Goal: Task Accomplishment & Management: Use online tool/utility

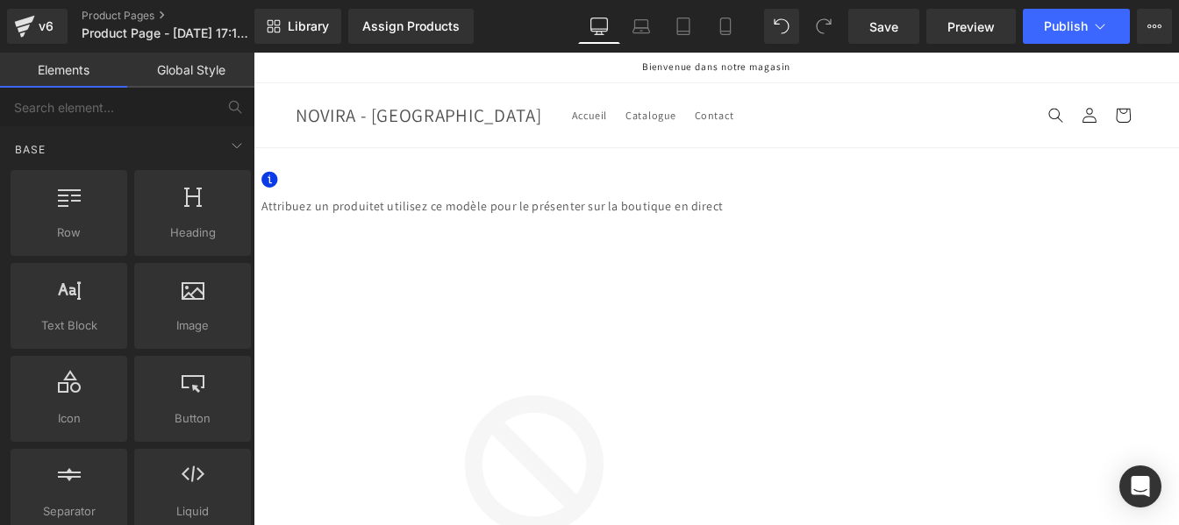
drag, startPoint x: 1138, startPoint y: 232, endPoint x: 853, endPoint y: 170, distance: 292.6
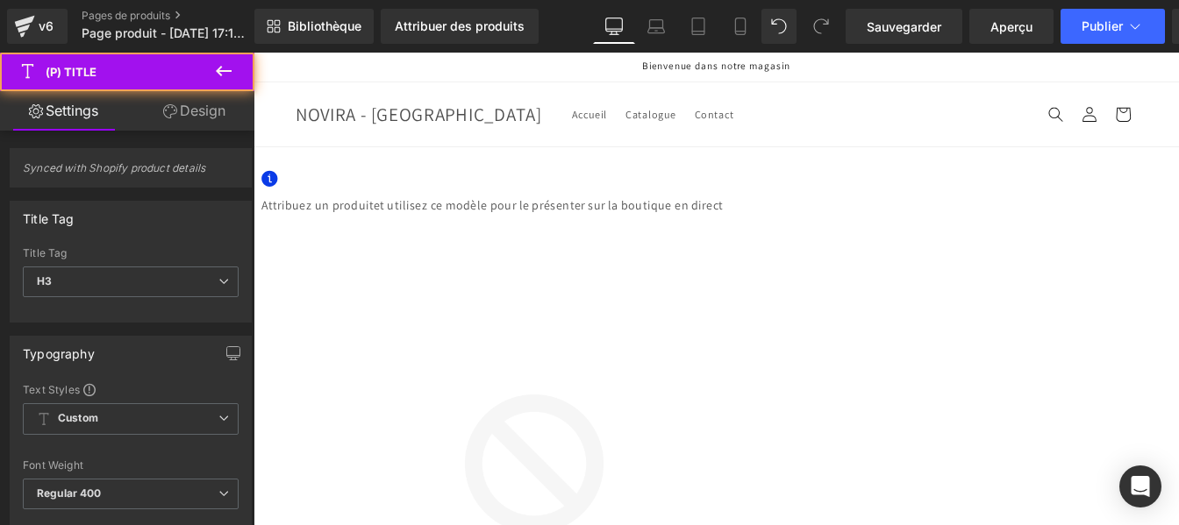
scroll to position [106, 0]
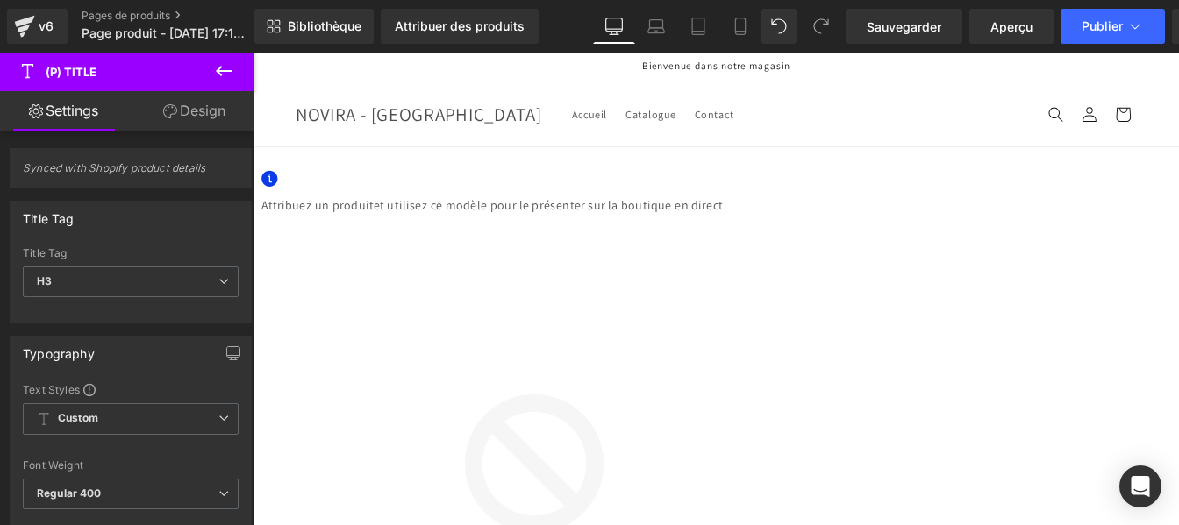
click at [253, 53] on icon at bounding box center [253, 53] width 0 height 0
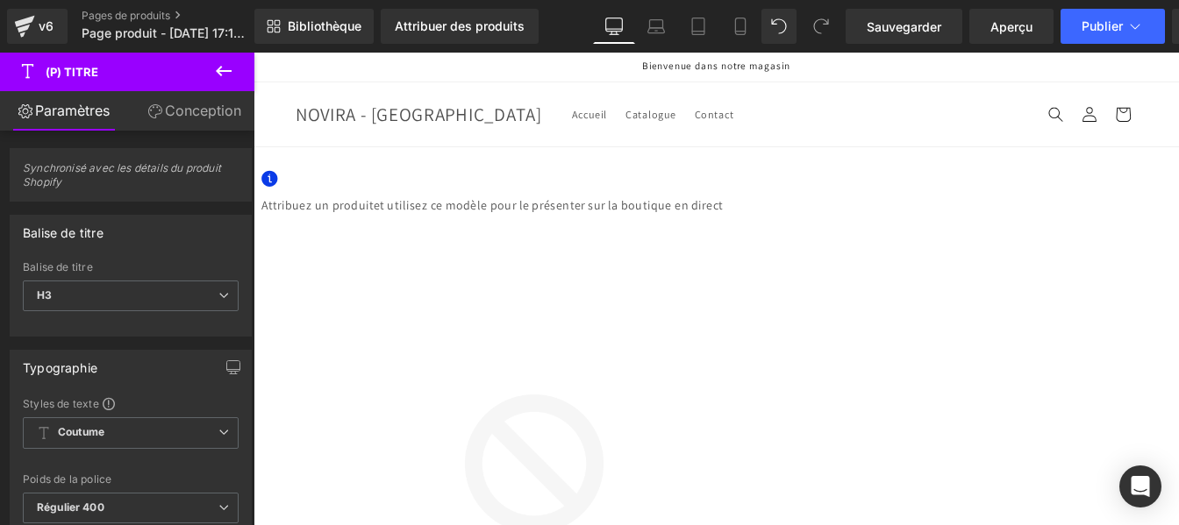
click at [253, 53] on icon at bounding box center [253, 53] width 0 height 0
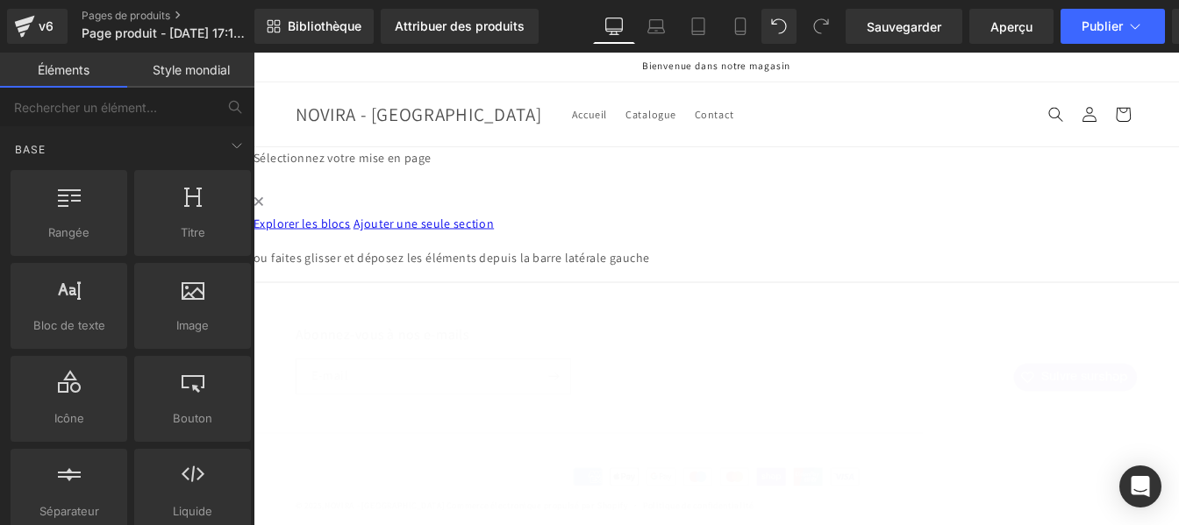
click at [365, 258] on font "Explorer les blocs" at bounding box center [308, 248] width 111 height 18
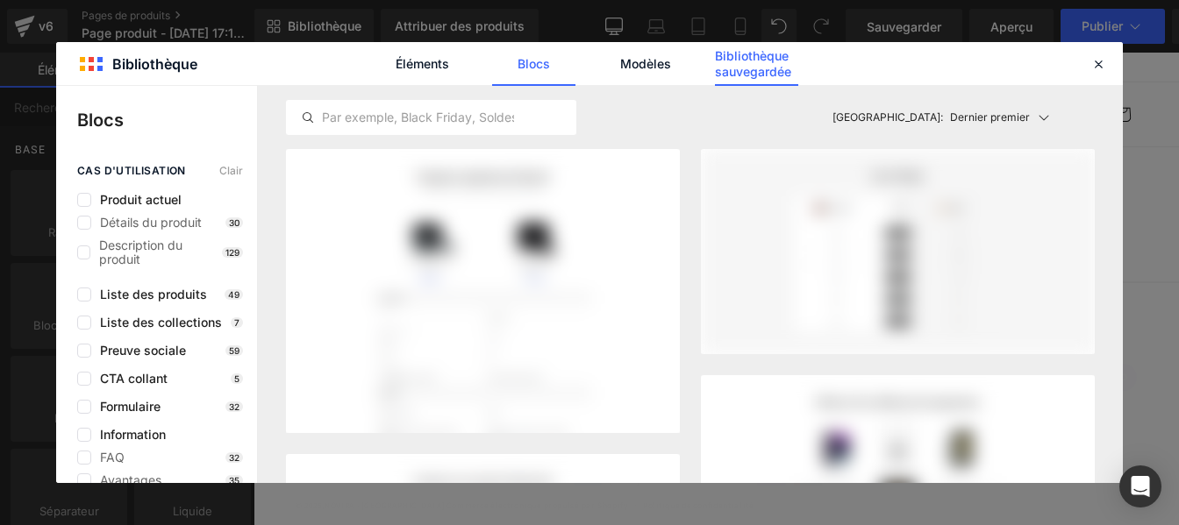
click at [758, 53] on font "Bibliothèque sauvegardée" at bounding box center [753, 63] width 76 height 31
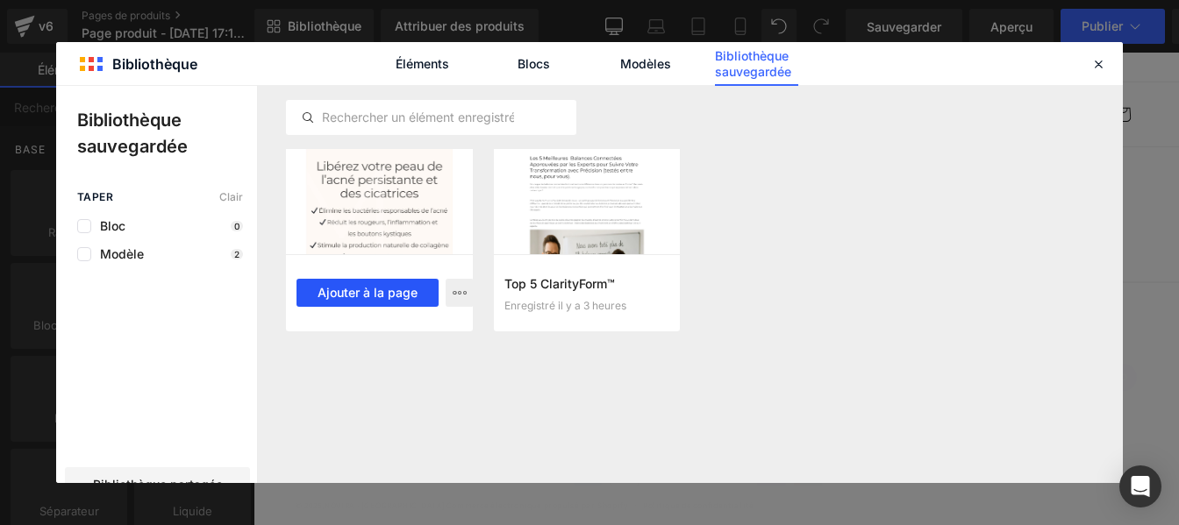
click at [371, 294] on font "Ajouter à la page" at bounding box center [368, 292] width 100 height 15
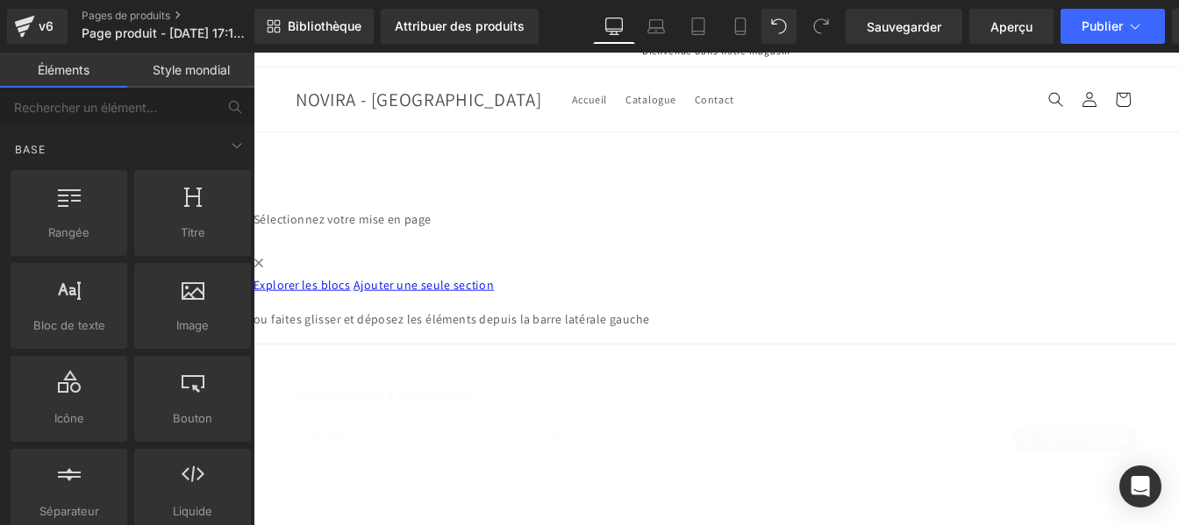
scroll to position [21, 0]
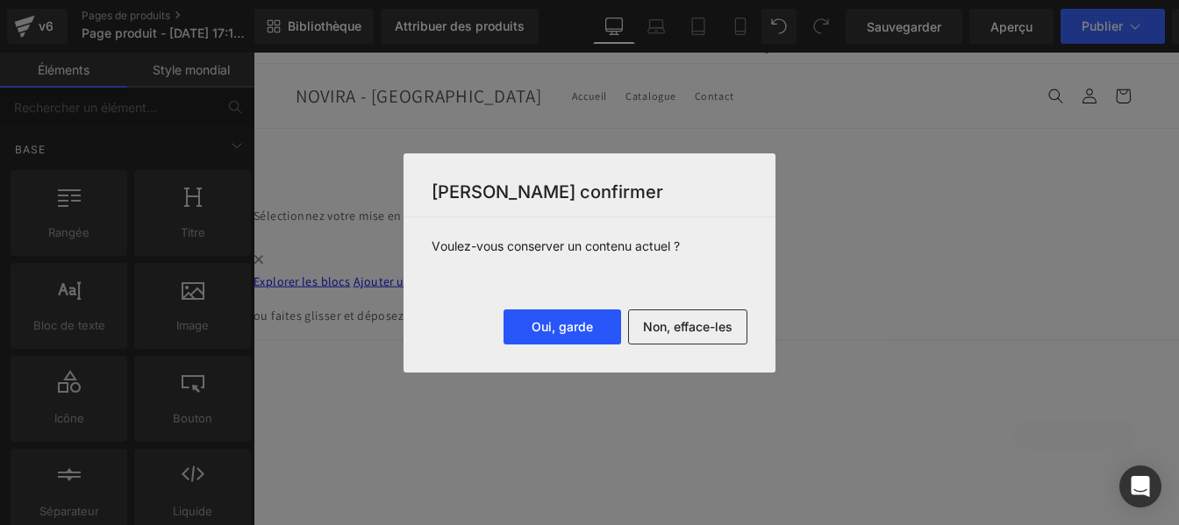
click at [568, 332] on font "Oui, garde" at bounding box center [562, 326] width 61 height 15
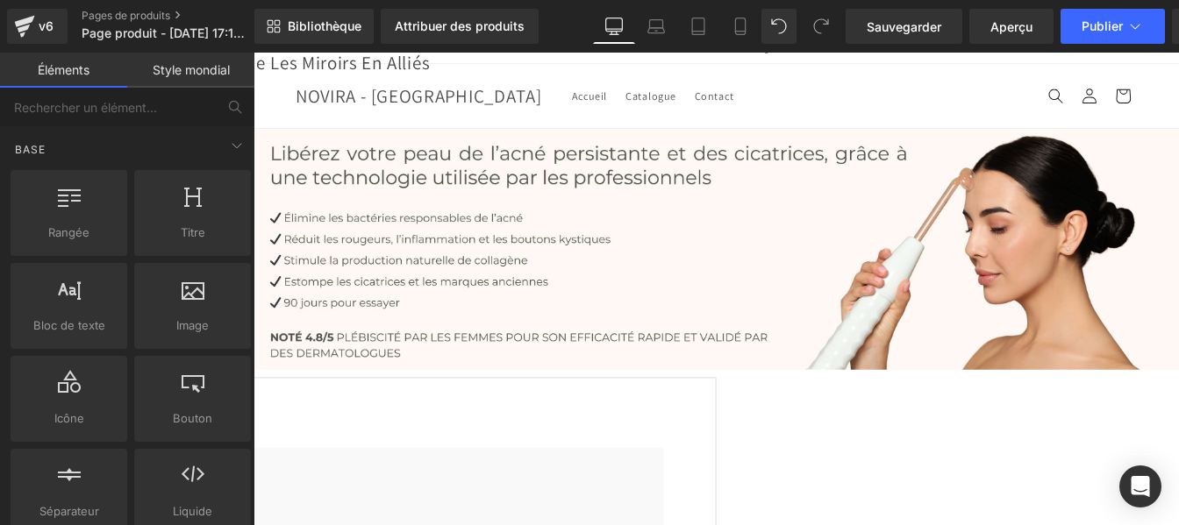
click at [198, 70] on font "Style mondial" at bounding box center [191, 69] width 77 height 15
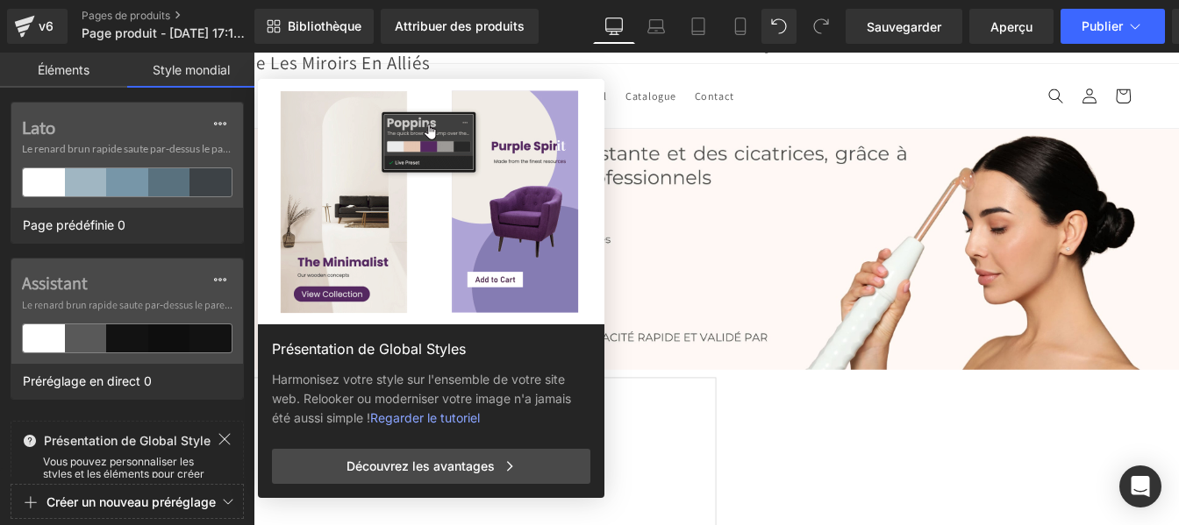
click at [825, 110] on header "Accueil Catalogue Contact Rapport [GEOGRAPHIC_DATA] - [GEOGRAPHIC_DATA] Accueil…" at bounding box center [784, 103] width 1053 height 74
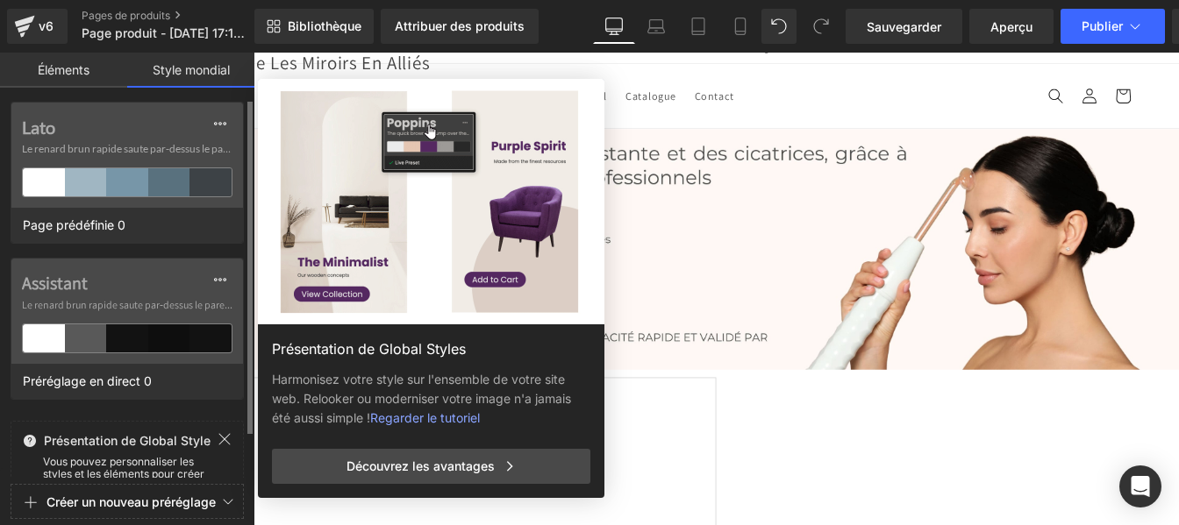
click at [225, 436] on icon at bounding box center [225, 439] width 14 height 14
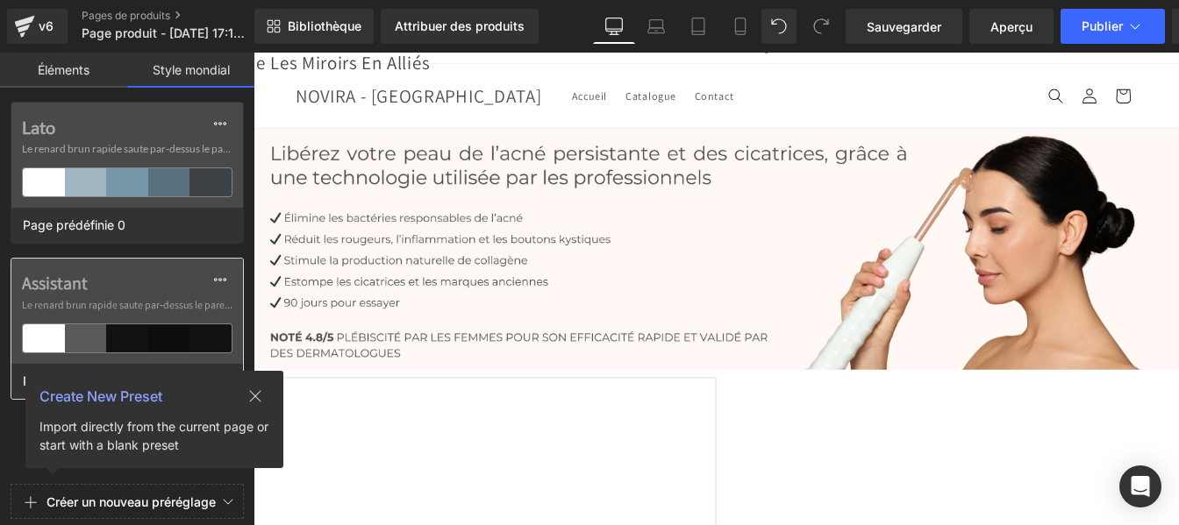
click at [121, 289] on label "Assistant" at bounding box center [127, 283] width 211 height 21
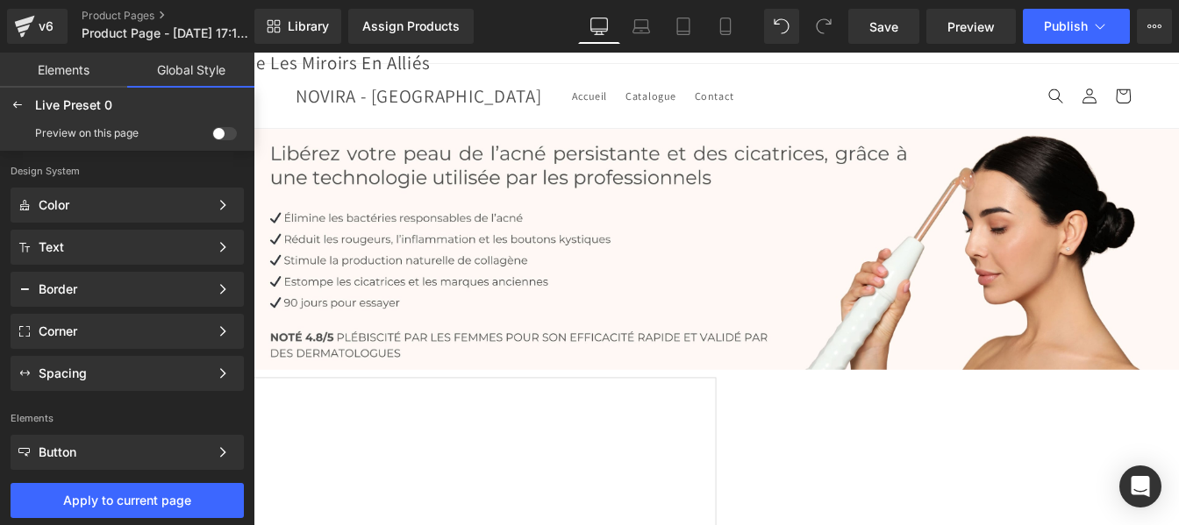
scroll to position [101, 0]
click at [227, 137] on span at bounding box center [224, 133] width 25 height 13
click at [212, 137] on input "checkbox" at bounding box center [212, 137] width 0 height 0
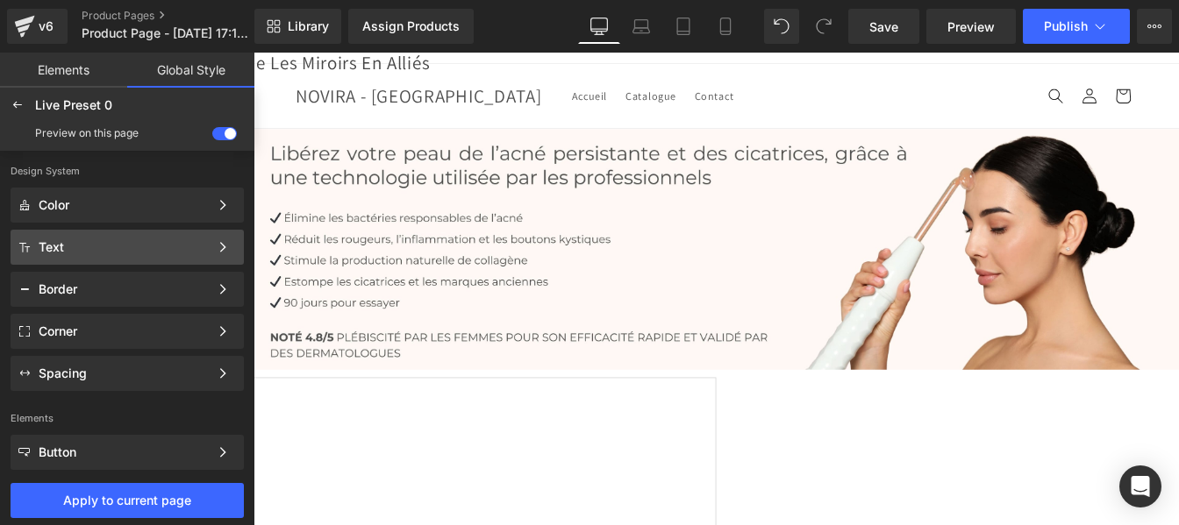
click at [70, 246] on div "Text" at bounding box center [124, 247] width 170 height 14
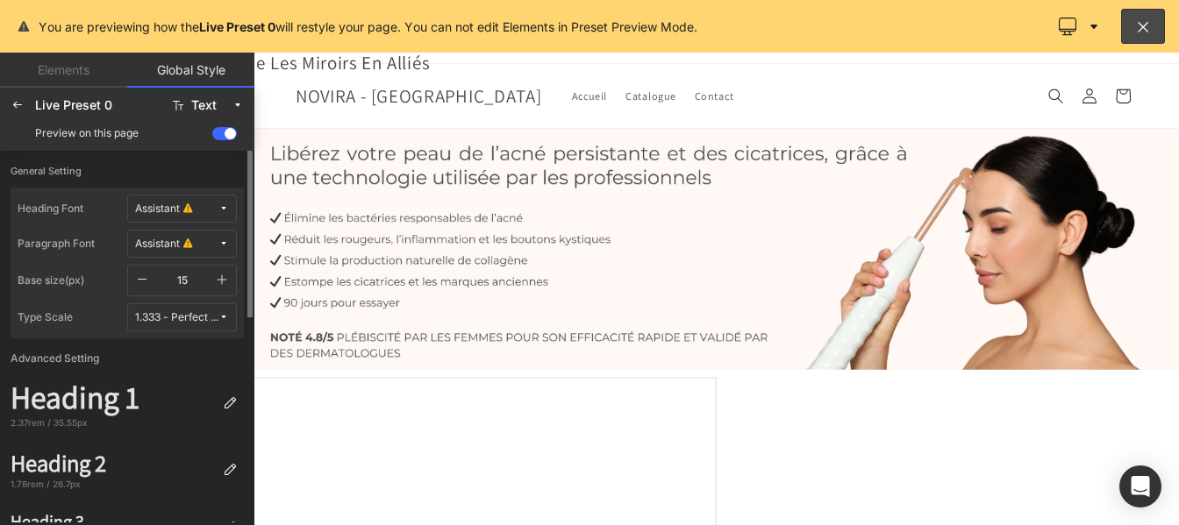
click at [73, 250] on label "Paragraph Font" at bounding box center [73, 244] width 110 height 28
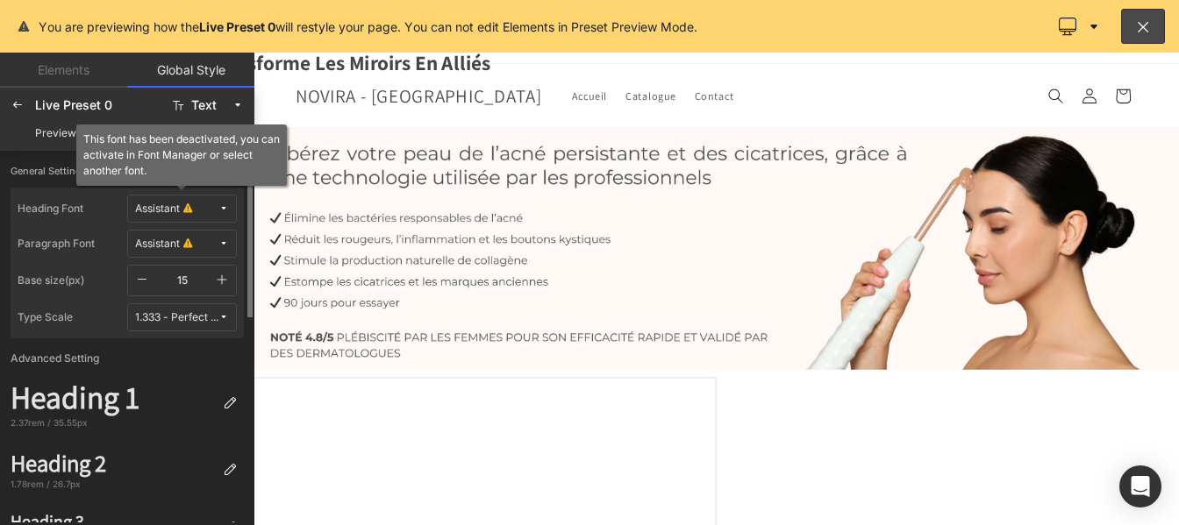
click at [218, 208] on icon at bounding box center [223, 208] width 11 height 11
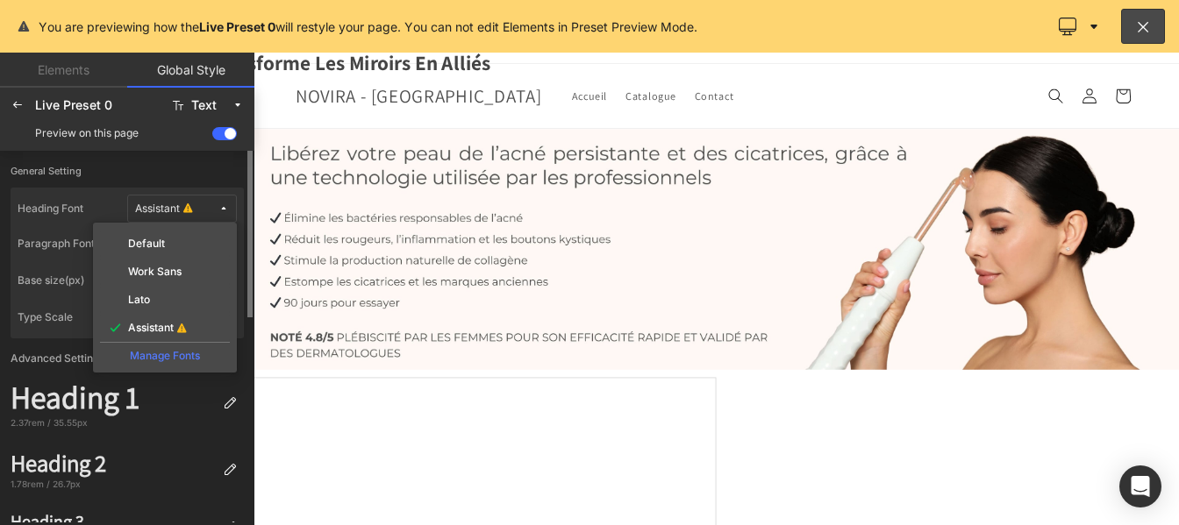
click at [179, 357] on div "Manage Fonts" at bounding box center [165, 354] width 130 height 24
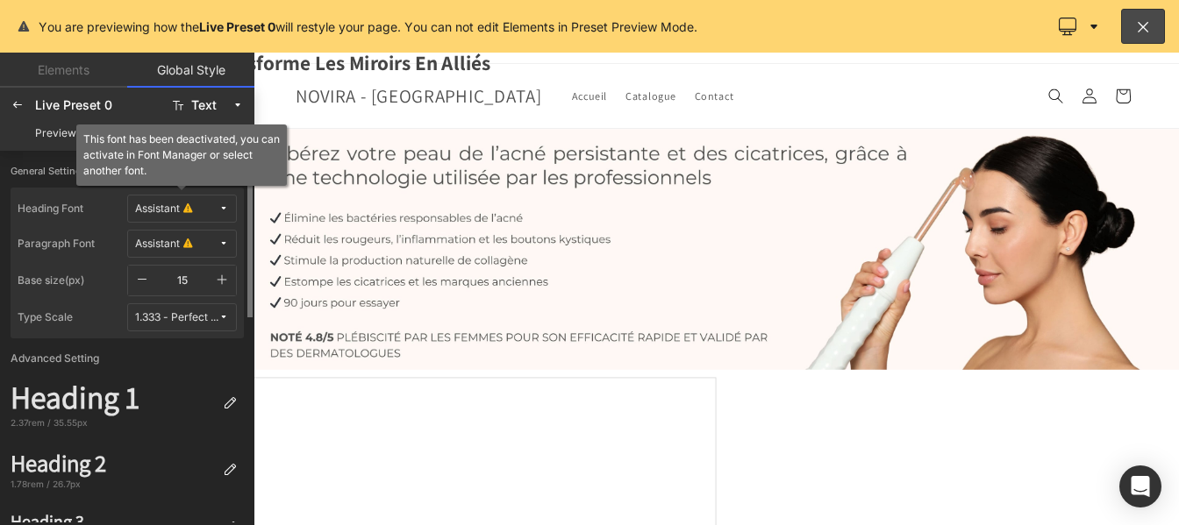
click at [220, 217] on button "Assistant" at bounding box center [182, 209] width 110 height 28
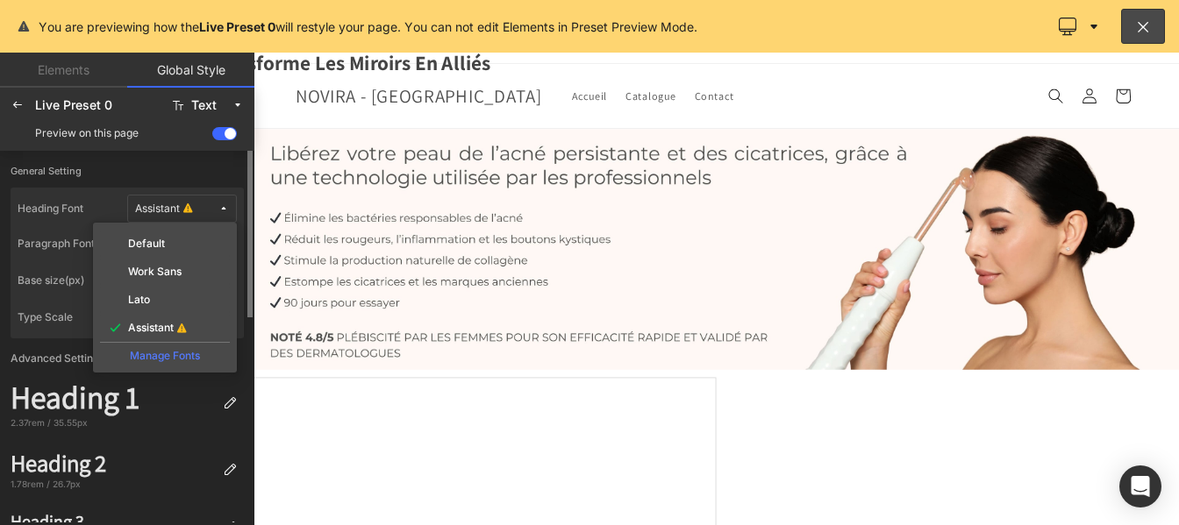
click at [157, 357] on div "Manage Fonts" at bounding box center [165, 354] width 130 height 24
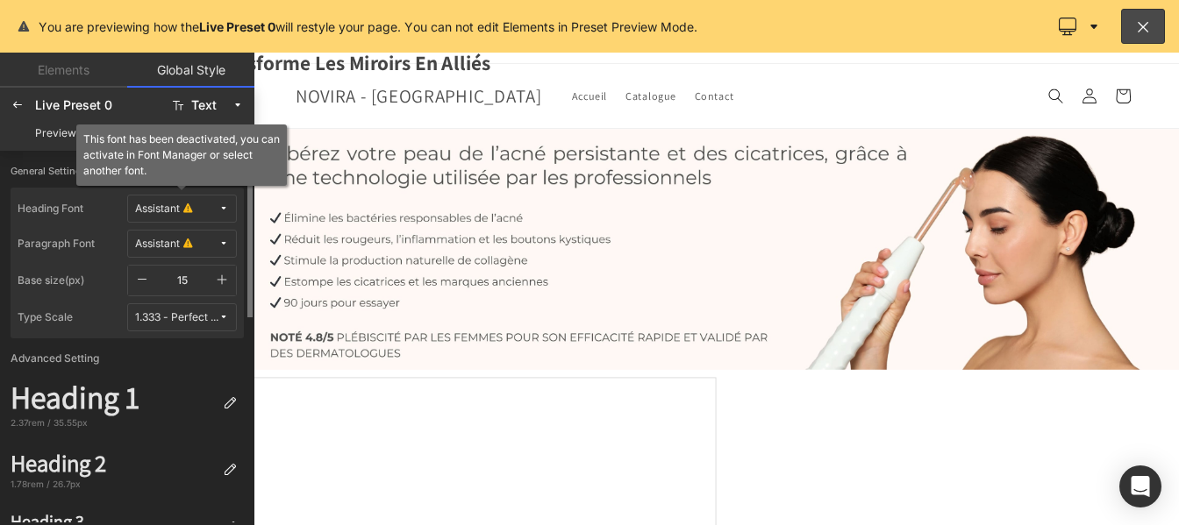
click at [225, 210] on icon at bounding box center [223, 208] width 11 height 11
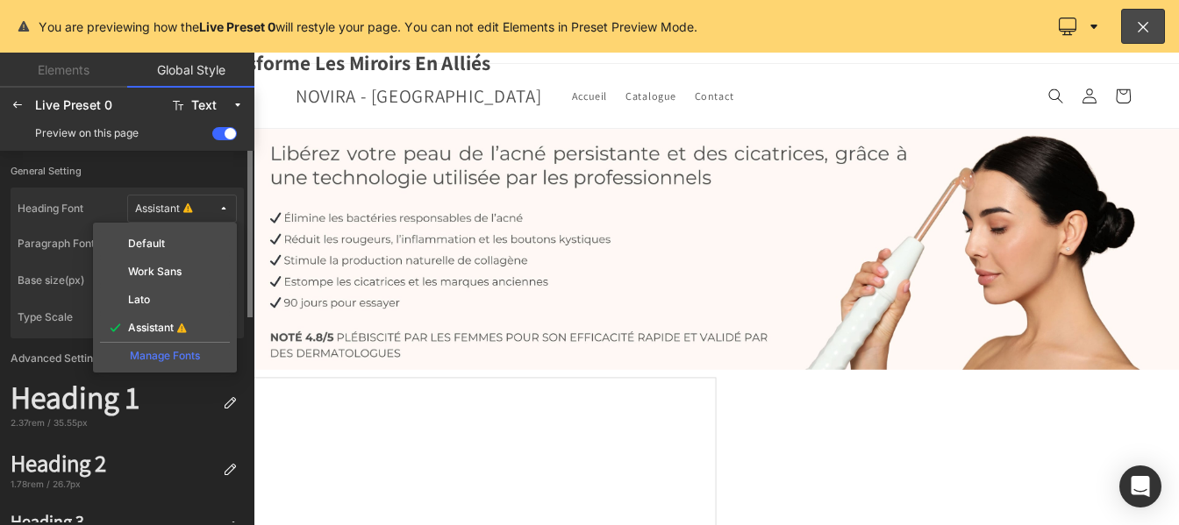
click at [153, 352] on div "Manage Fonts" at bounding box center [165, 354] width 130 height 24
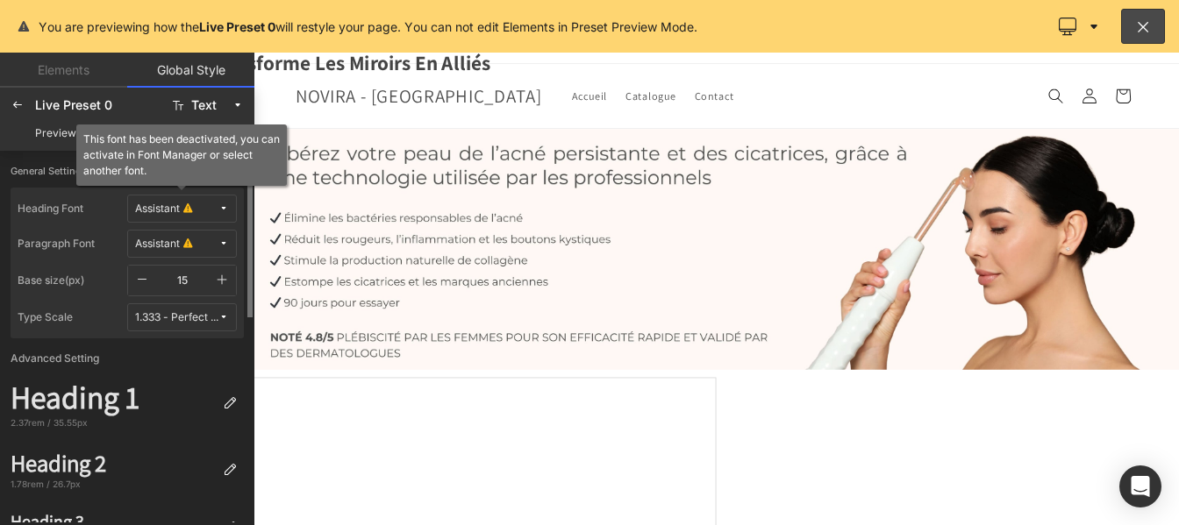
click at [217, 207] on span "Assistant" at bounding box center [176, 209] width 83 height 13
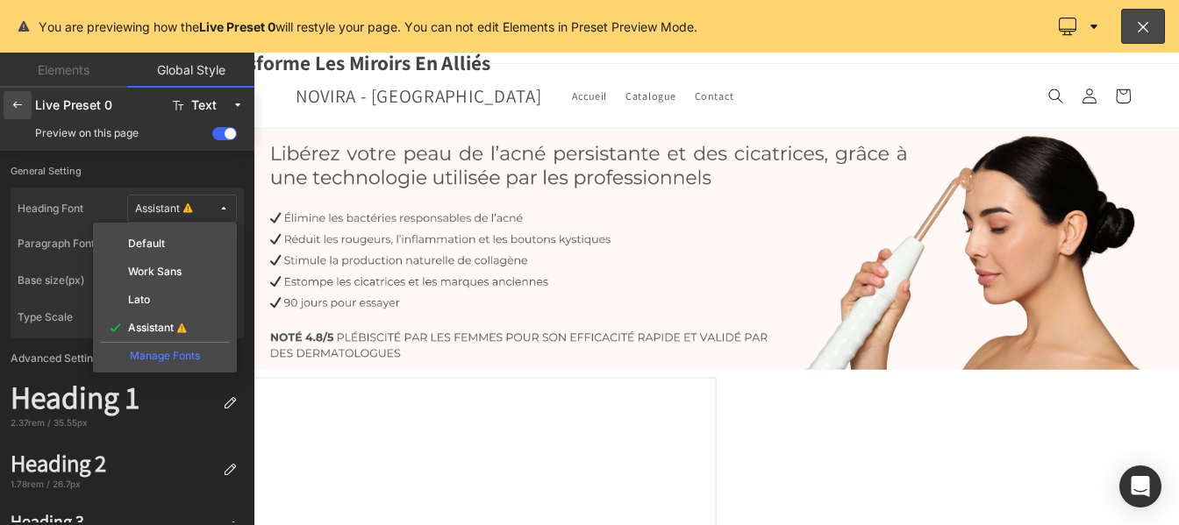
click at [21, 108] on icon at bounding box center [18, 105] width 14 height 14
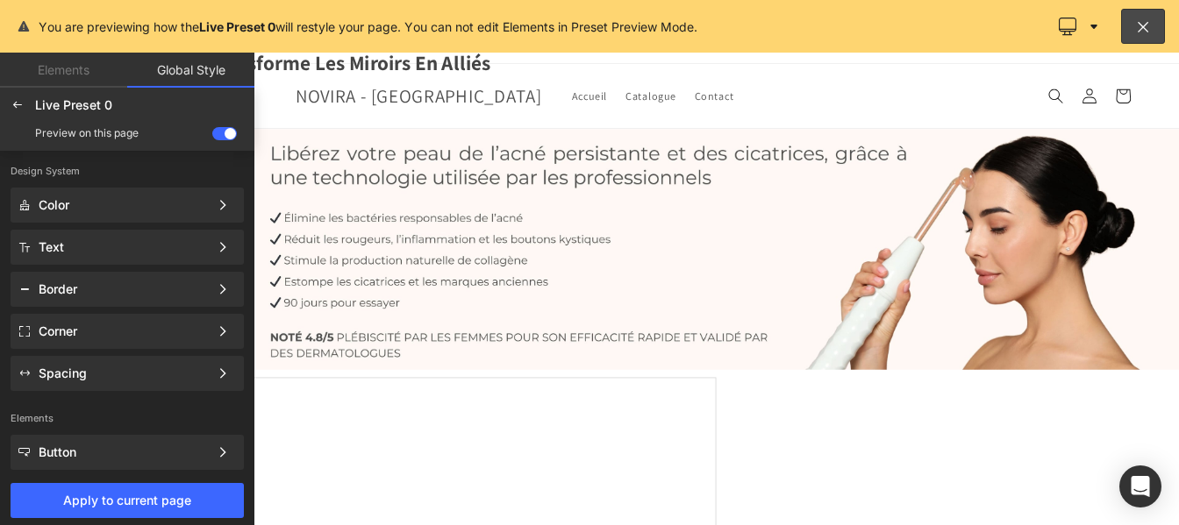
click at [214, 131] on span at bounding box center [224, 133] width 25 height 13
click at [212, 137] on input "checkbox" at bounding box center [212, 137] width 0 height 0
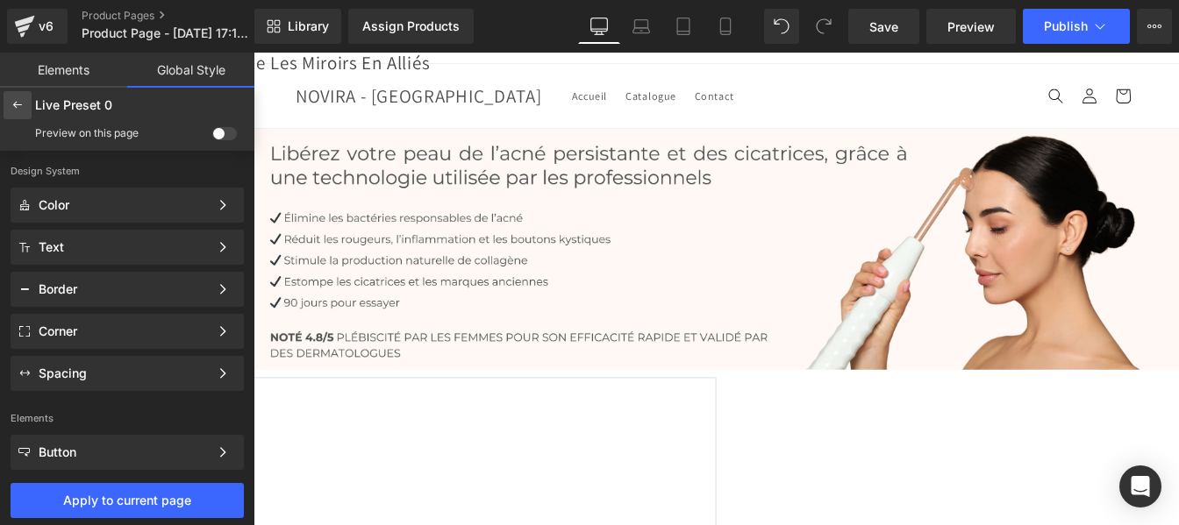
click at [15, 103] on icon at bounding box center [18, 105] width 14 height 14
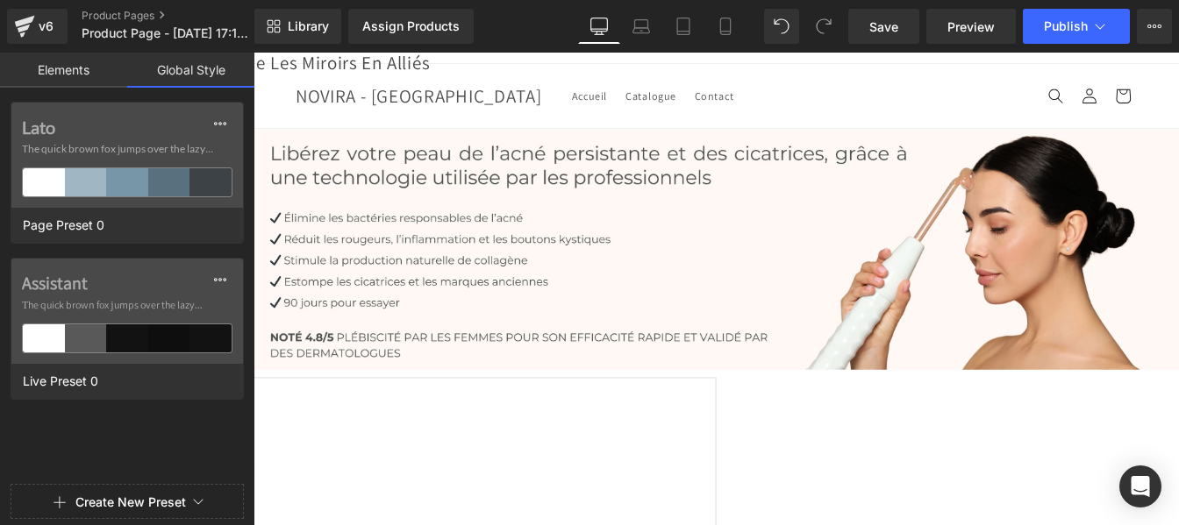
click at [108, 503] on button "Create New Preset" at bounding box center [130, 502] width 111 height 37
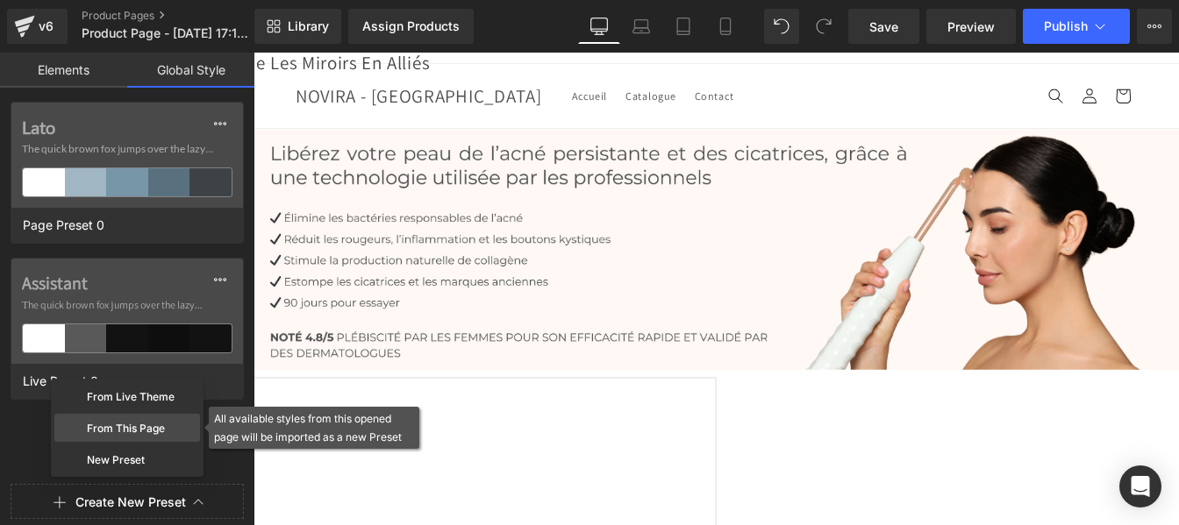
click at [123, 432] on div "From This Page" at bounding box center [127, 428] width 146 height 28
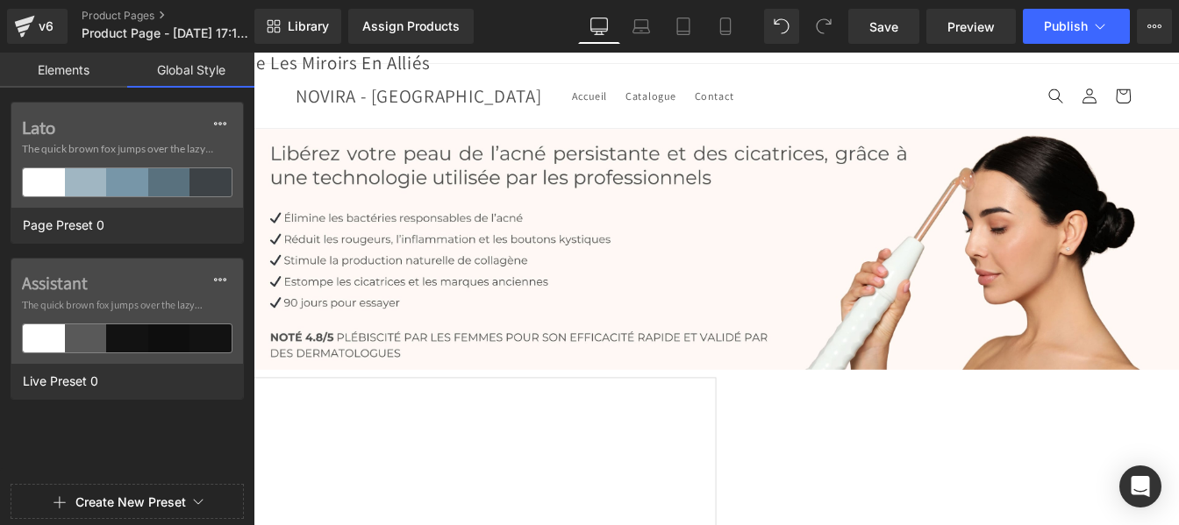
click at [129, 500] on button "Create New Preset" at bounding box center [130, 502] width 111 height 37
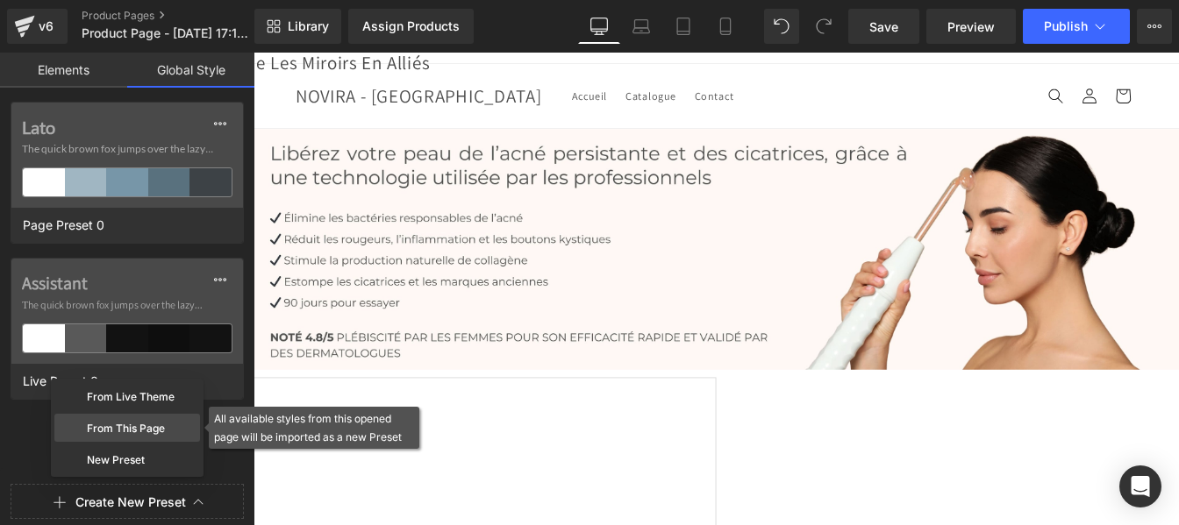
click at [137, 432] on div "From This Page" at bounding box center [127, 428] width 146 height 28
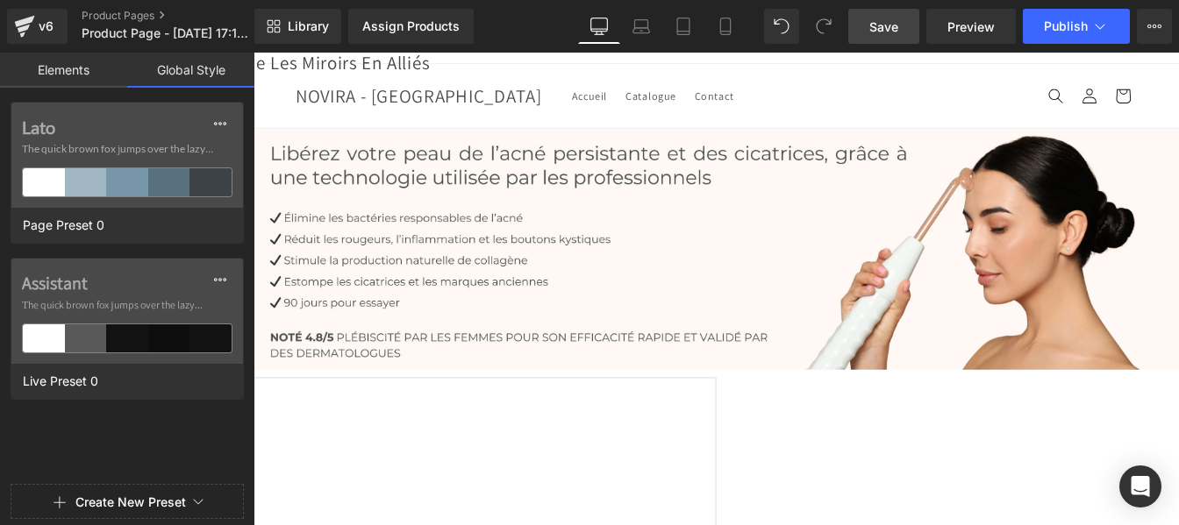
click at [884, 27] on span "Save" at bounding box center [883, 27] width 29 height 18
click at [881, 33] on span "Save" at bounding box center [883, 27] width 29 height 18
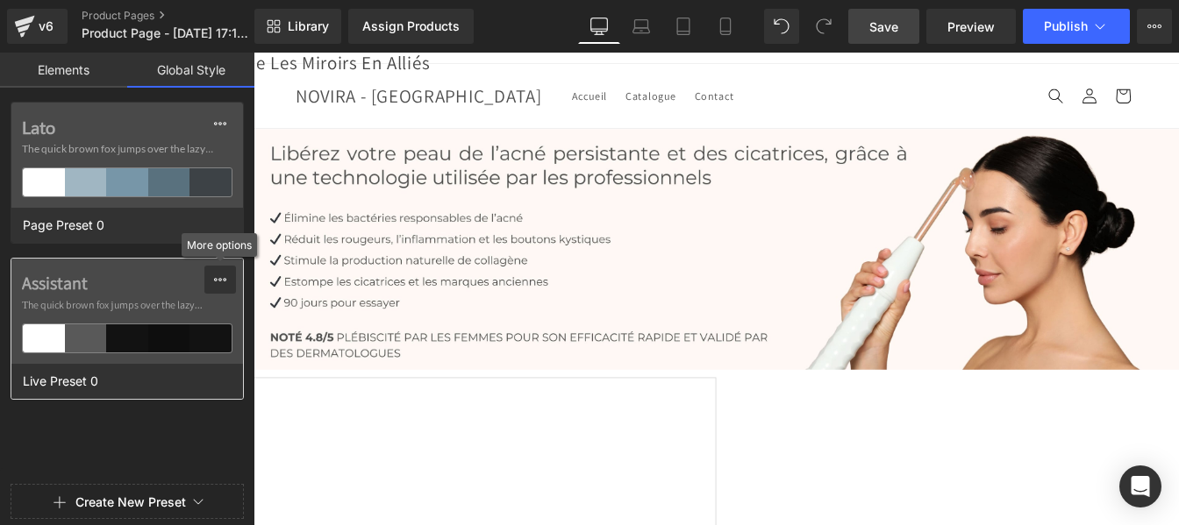
click at [228, 282] on button at bounding box center [220, 280] width 32 height 28
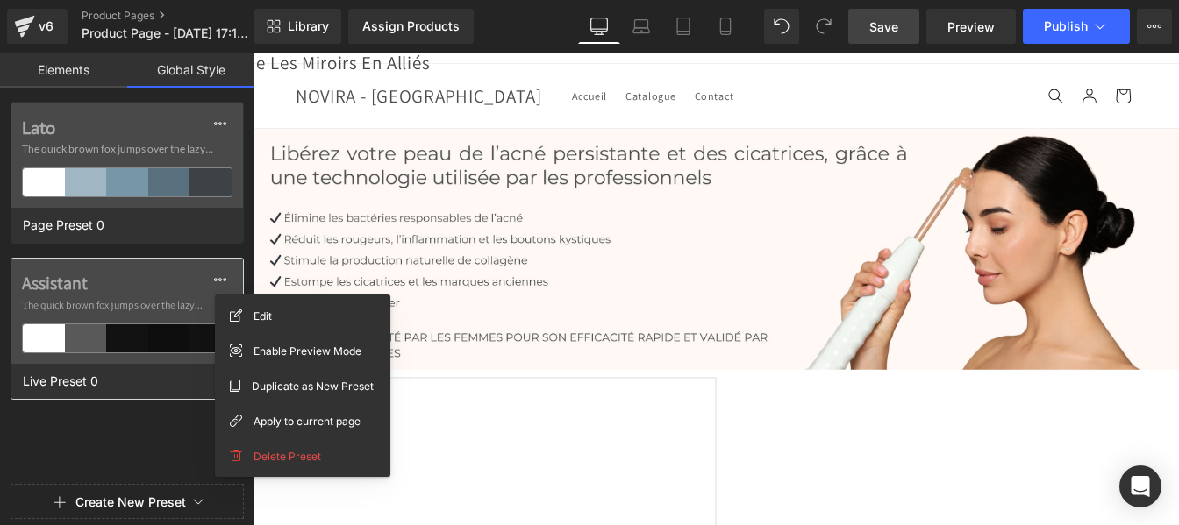
click at [103, 289] on label "Assistant" at bounding box center [127, 283] width 211 height 21
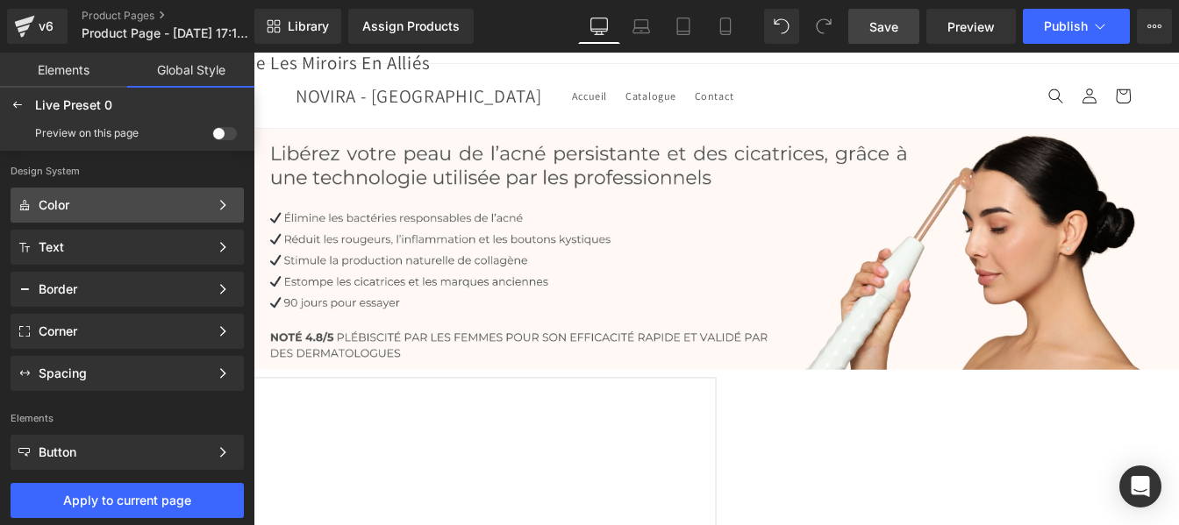
click at [63, 203] on div "Color" at bounding box center [124, 205] width 170 height 14
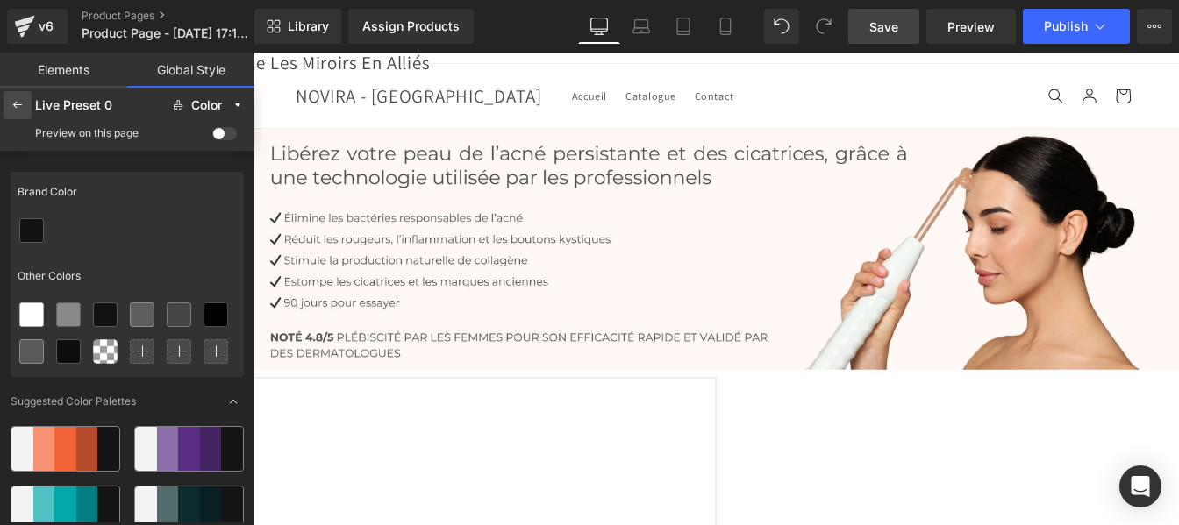
click at [15, 102] on icon at bounding box center [18, 105] width 14 height 14
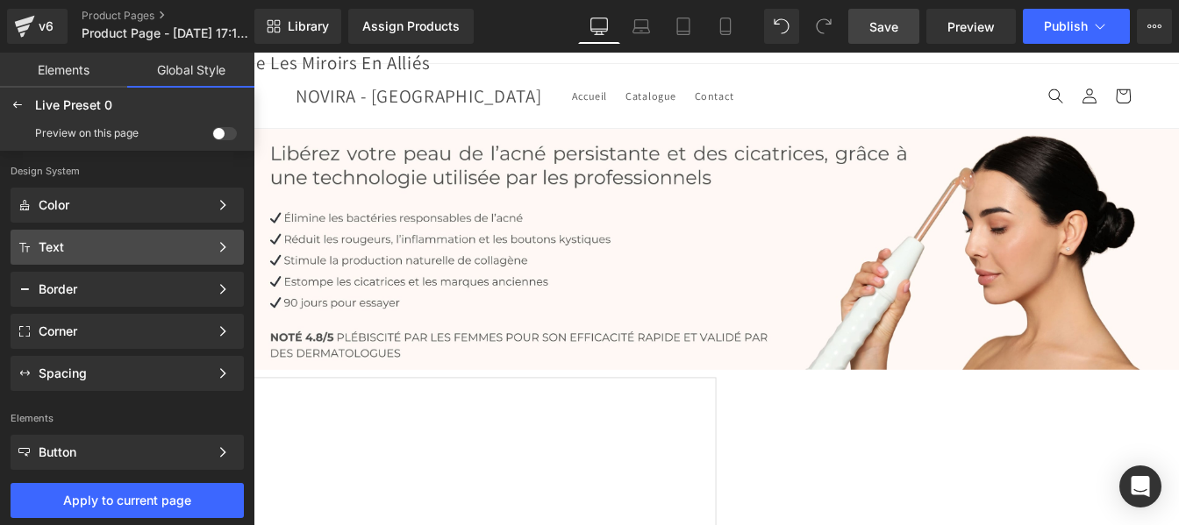
click at [55, 251] on div "Text" at bounding box center [124, 247] width 170 height 14
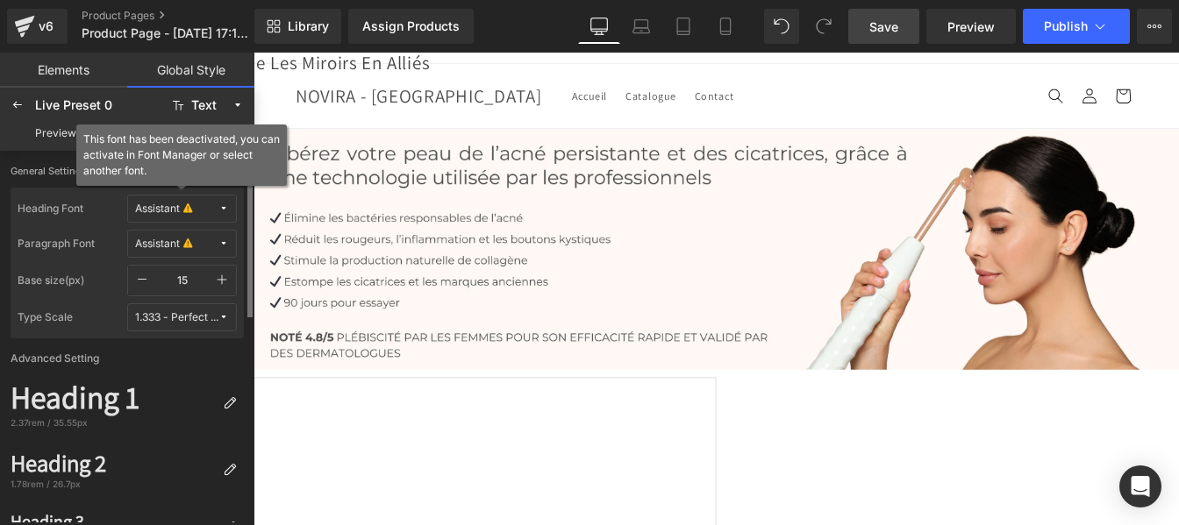
click at [221, 204] on icon at bounding box center [223, 208] width 11 height 11
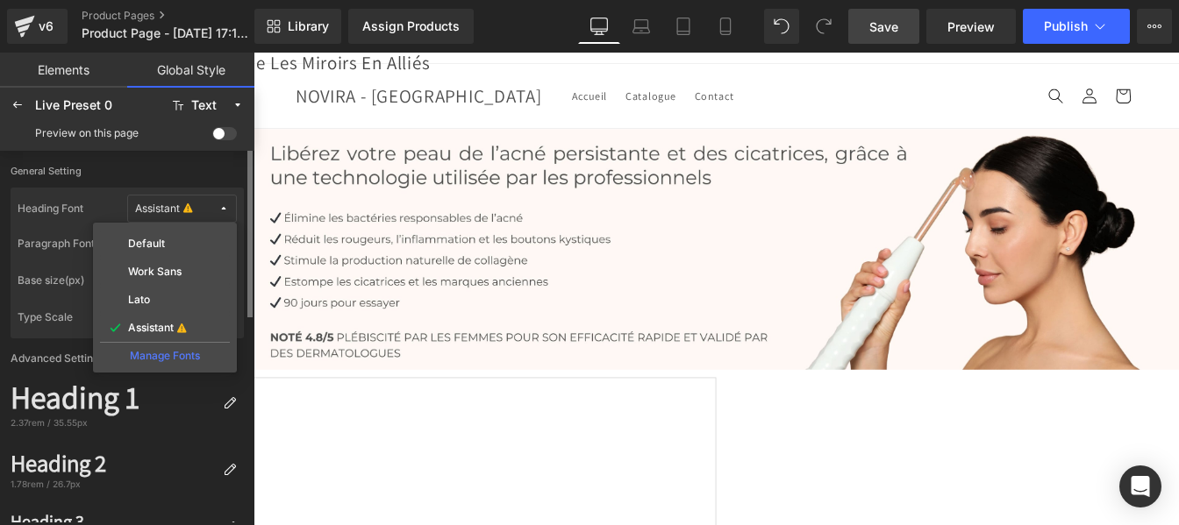
click at [158, 347] on div "Manage Fonts" at bounding box center [165, 354] width 130 height 24
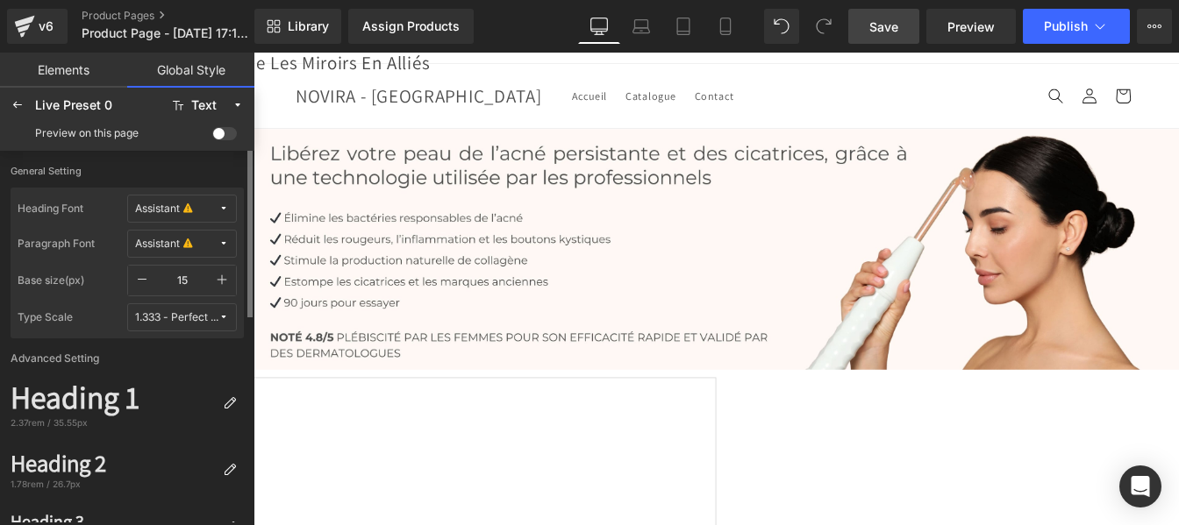
click at [253, 53] on span "Carousel" at bounding box center [253, 53] width 0 height 0
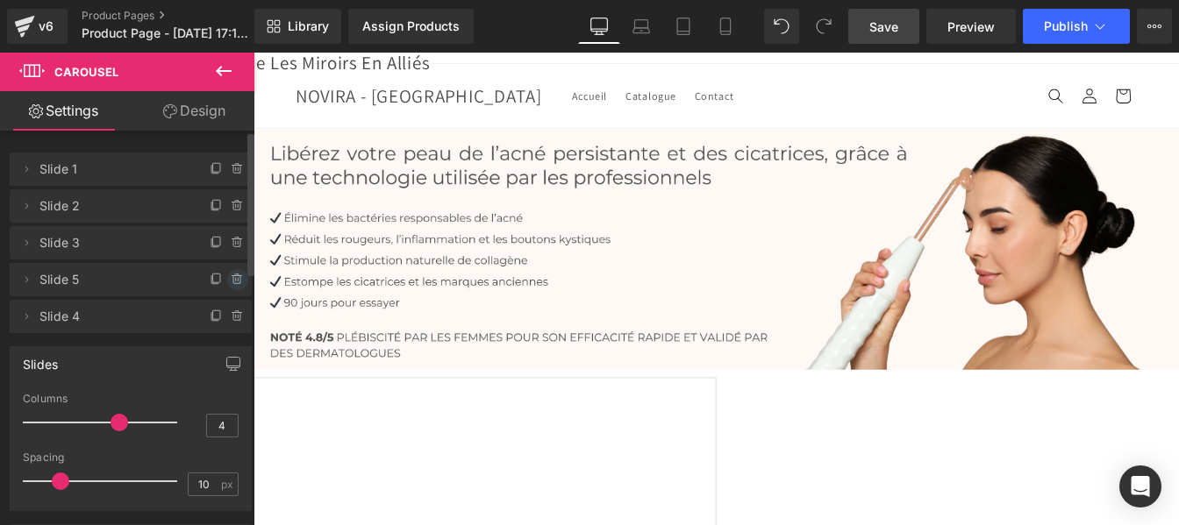
click at [231, 282] on icon at bounding box center [238, 280] width 14 height 14
click at [221, 282] on button "Delete" at bounding box center [218, 280] width 55 height 23
click at [231, 318] on icon at bounding box center [238, 317] width 14 height 14
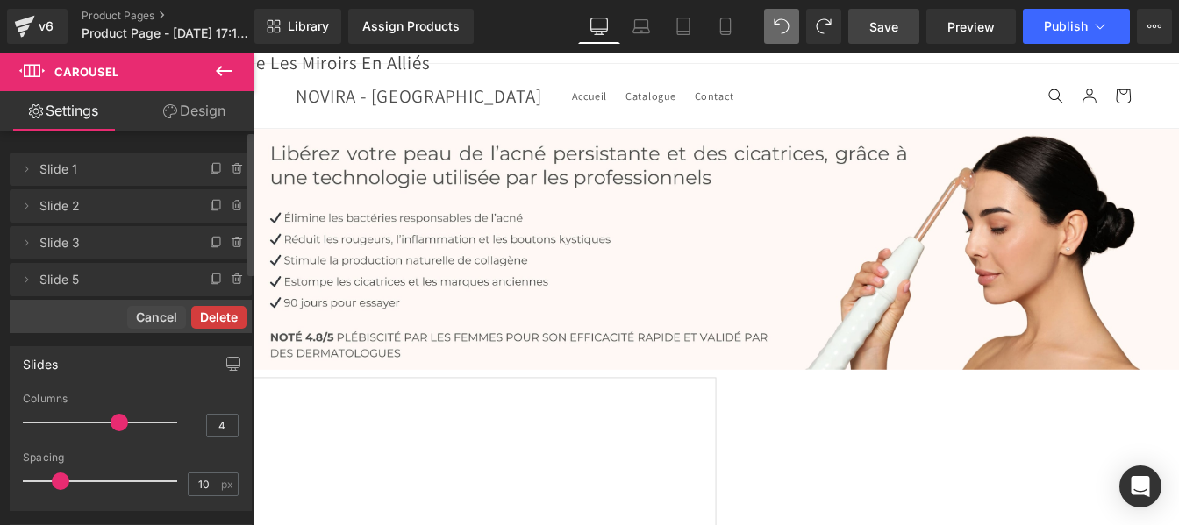
click at [211, 316] on button "Delete" at bounding box center [218, 317] width 55 height 23
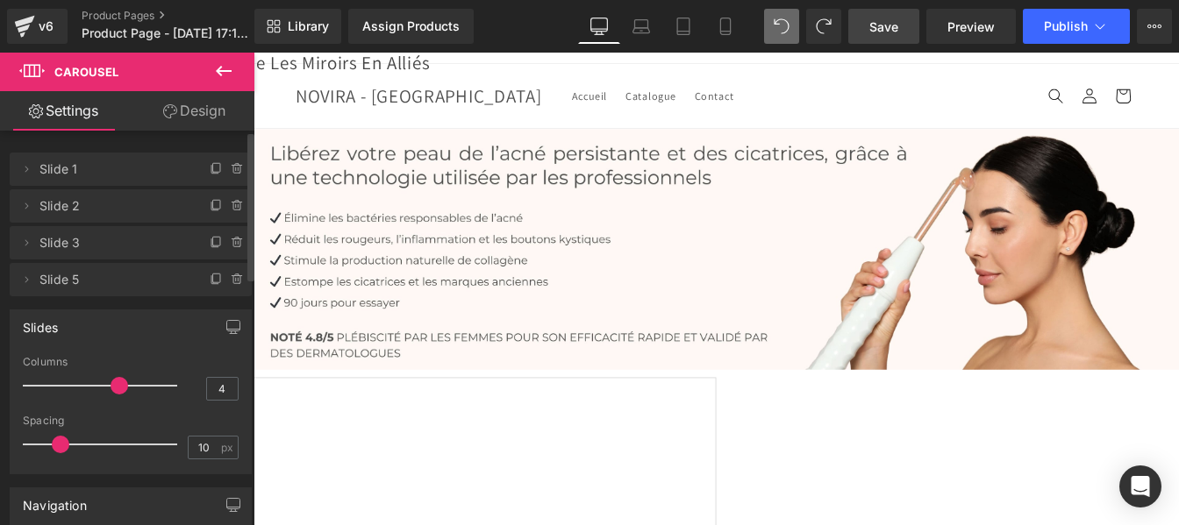
click at [227, 68] on icon at bounding box center [223, 71] width 21 height 21
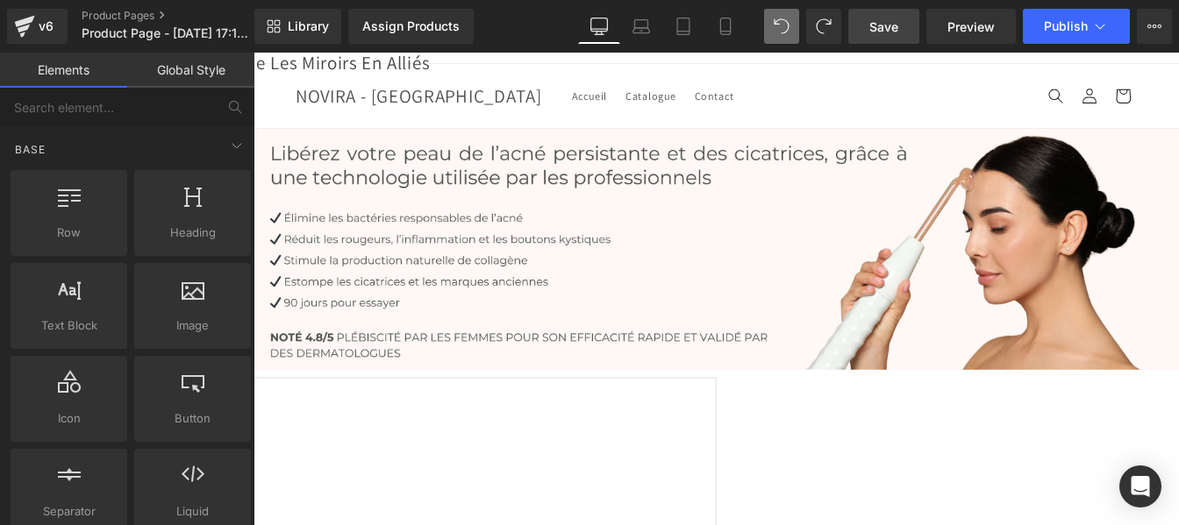
click at [188, 68] on link "Global Style" at bounding box center [190, 70] width 127 height 35
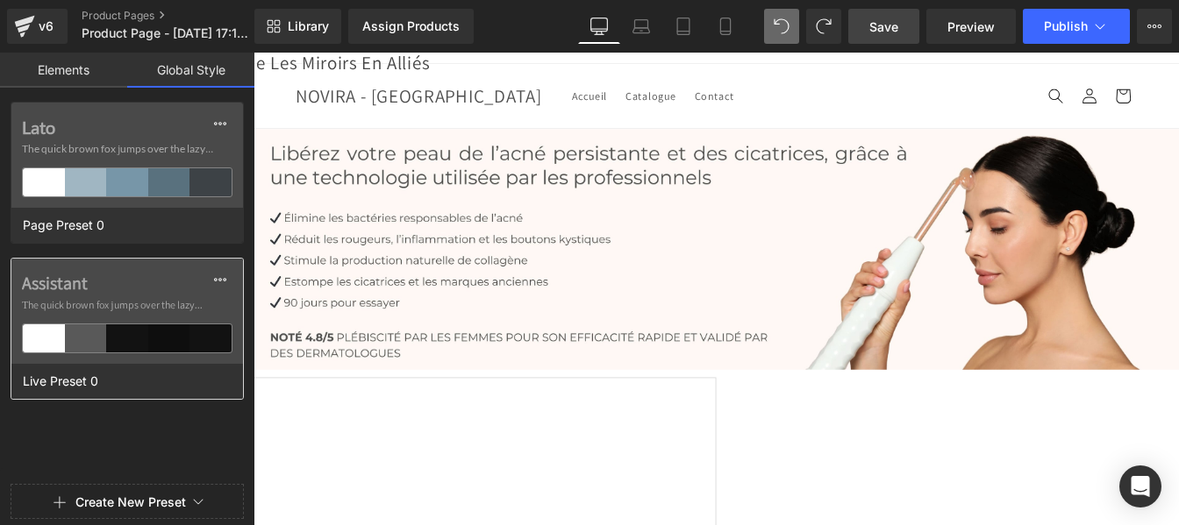
click at [111, 288] on label "Assistant" at bounding box center [127, 283] width 211 height 21
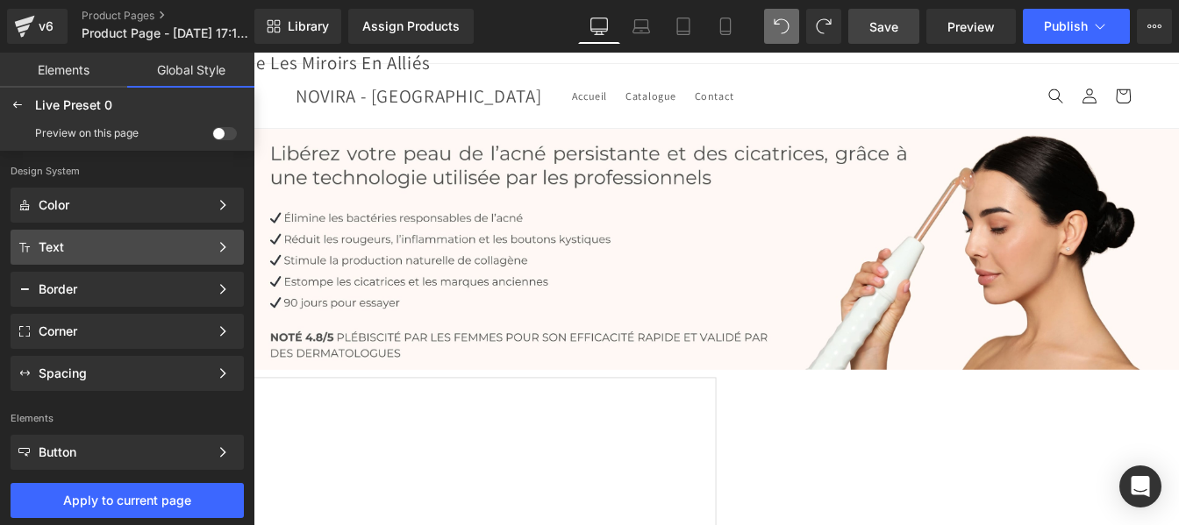
click at [67, 249] on div "Text" at bounding box center [124, 247] width 170 height 14
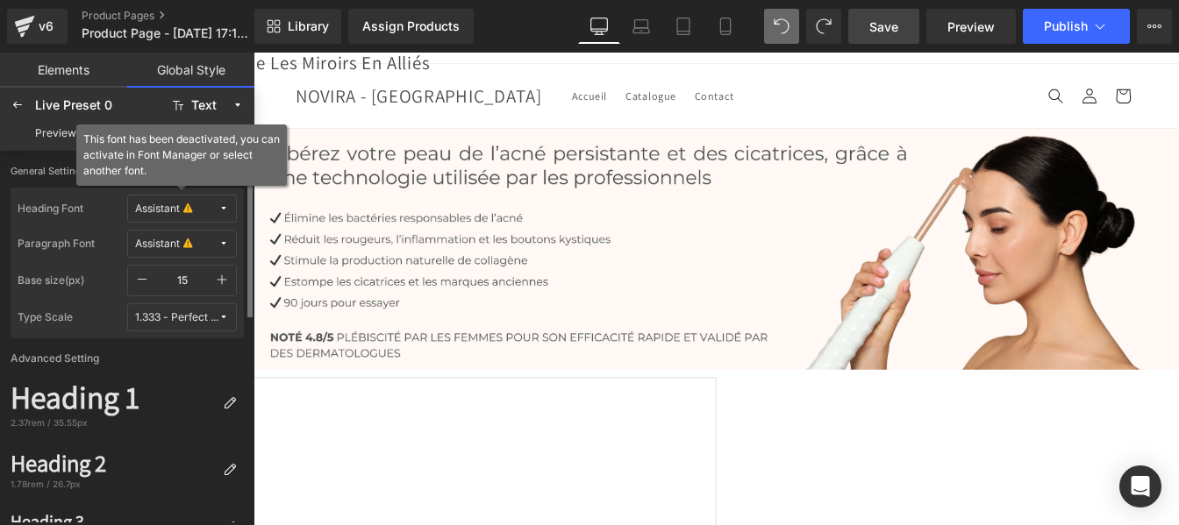
click at [228, 211] on icon at bounding box center [223, 208] width 11 height 11
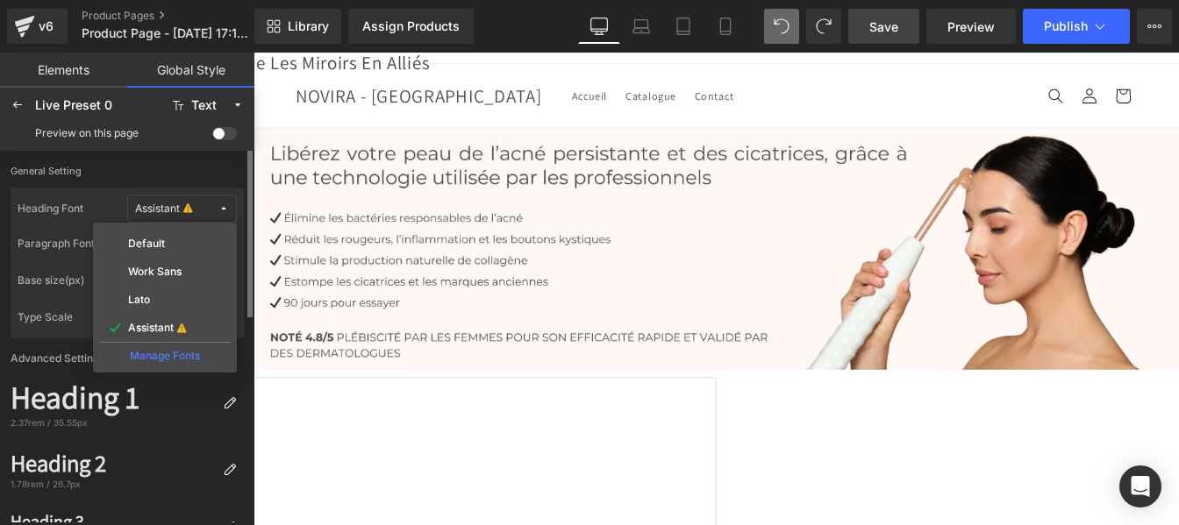
click at [161, 356] on div "Manage Fonts" at bounding box center [165, 354] width 130 height 24
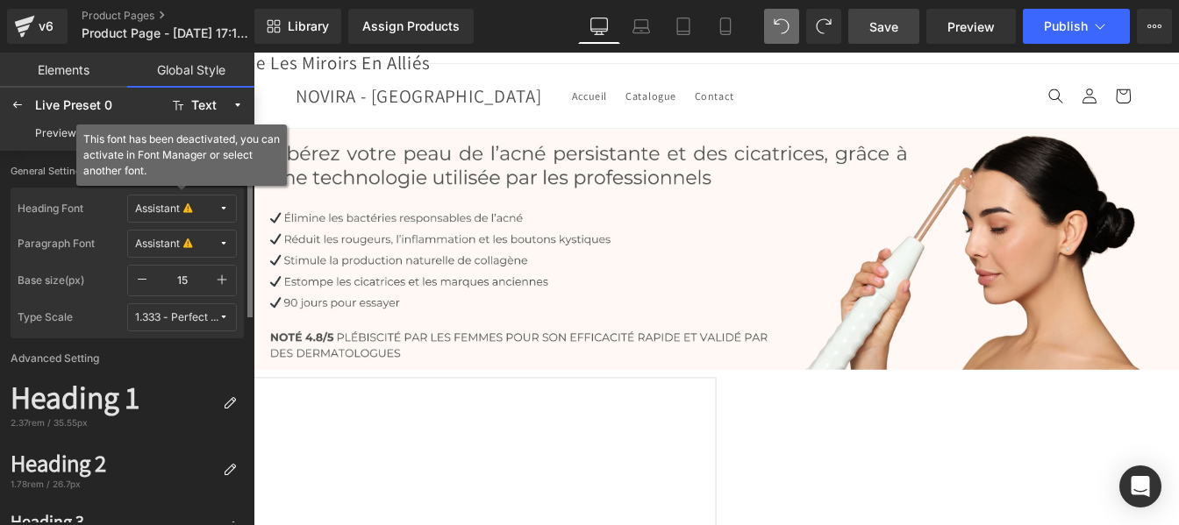
click at [229, 204] on button "Assistant" at bounding box center [182, 209] width 110 height 28
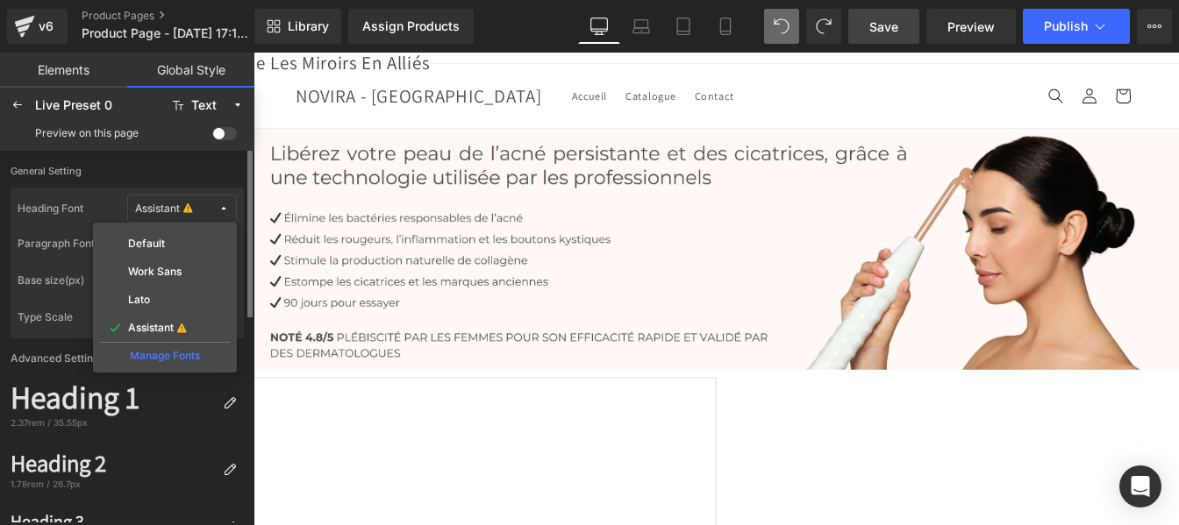
click at [158, 357] on div "Manage Fonts" at bounding box center [165, 354] width 130 height 24
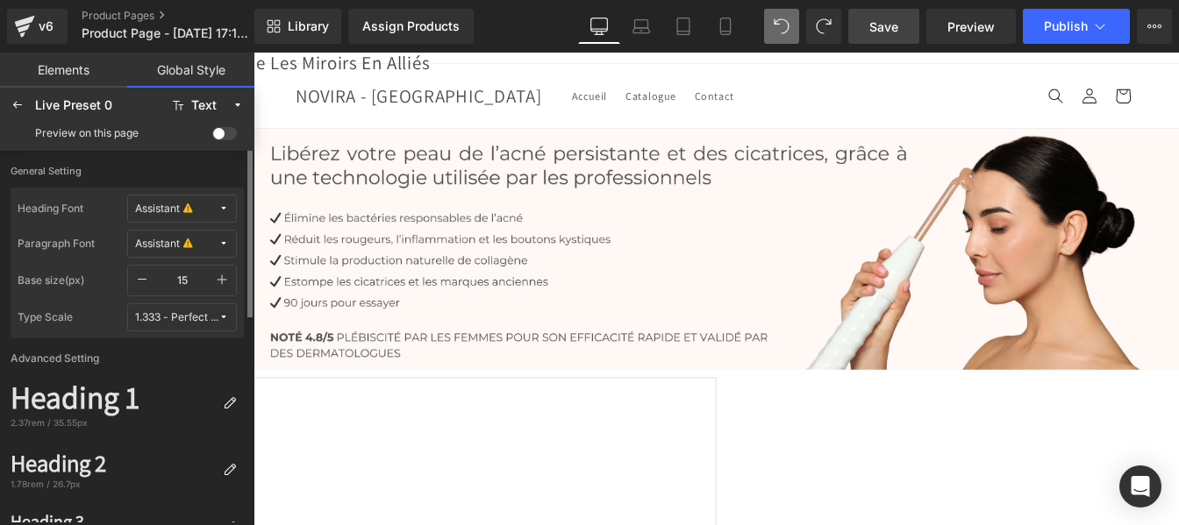
click at [230, 209] on button "Assistant" at bounding box center [182, 209] width 110 height 28
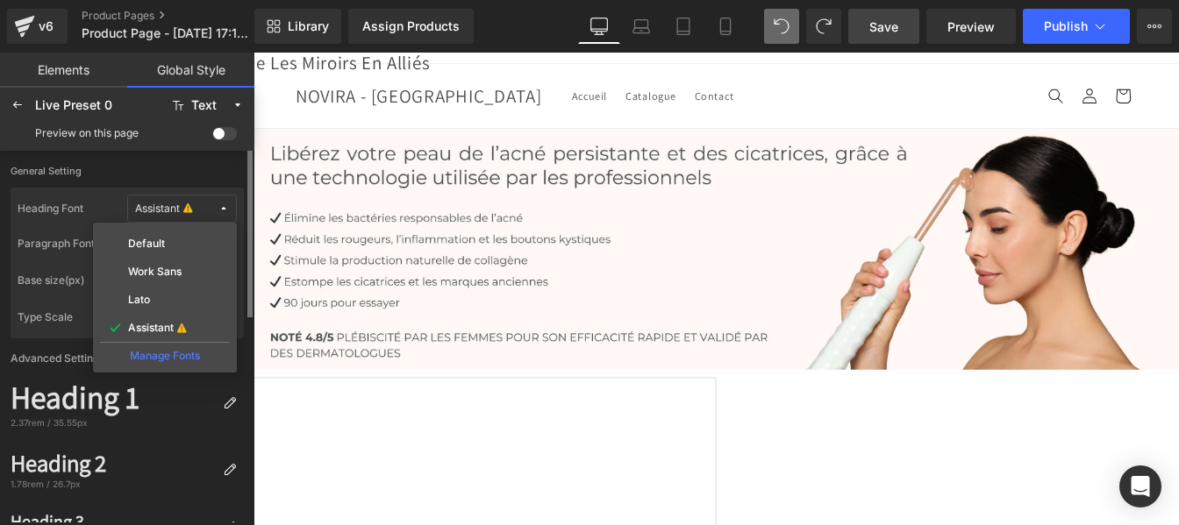
click at [157, 351] on div "Manage Fonts" at bounding box center [165, 354] width 130 height 24
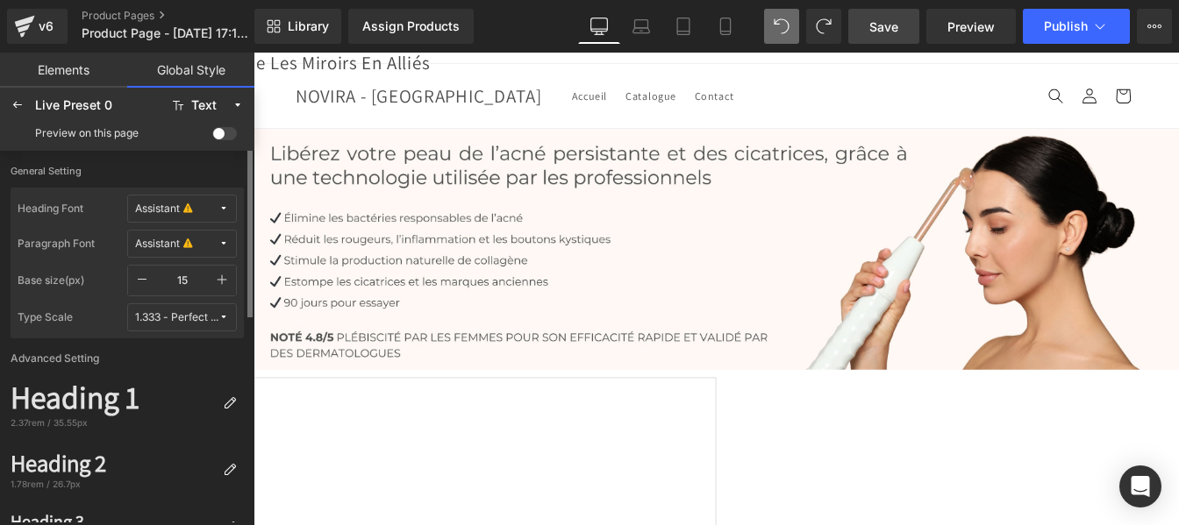
click at [881, 35] on span "Save" at bounding box center [883, 27] width 29 height 18
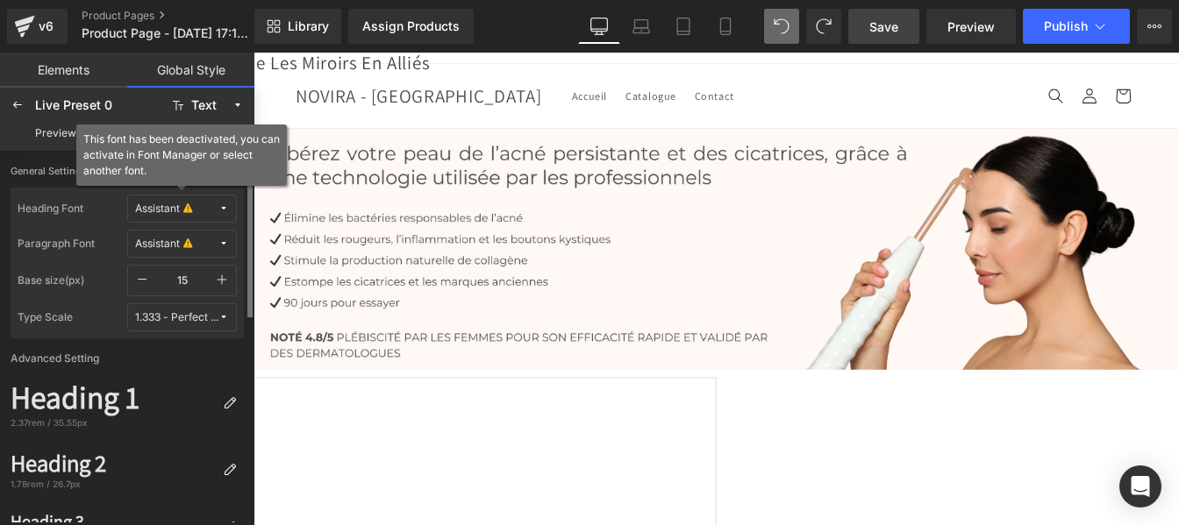
click at [226, 207] on icon at bounding box center [223, 208] width 11 height 11
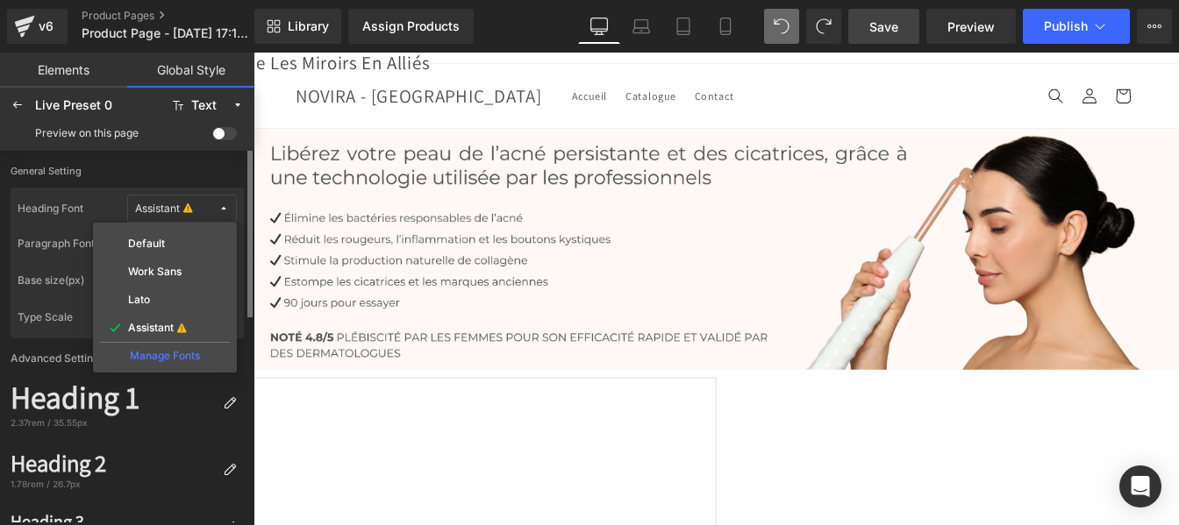
click at [170, 353] on div "Manage Fonts" at bounding box center [165, 354] width 130 height 24
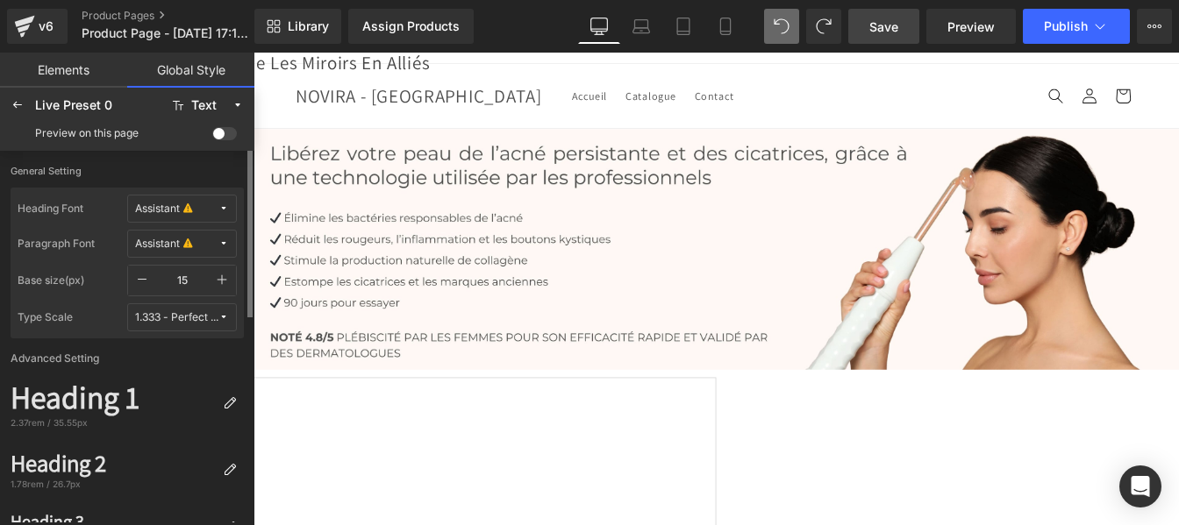
click at [901, 13] on link "Save" at bounding box center [883, 26] width 71 height 35
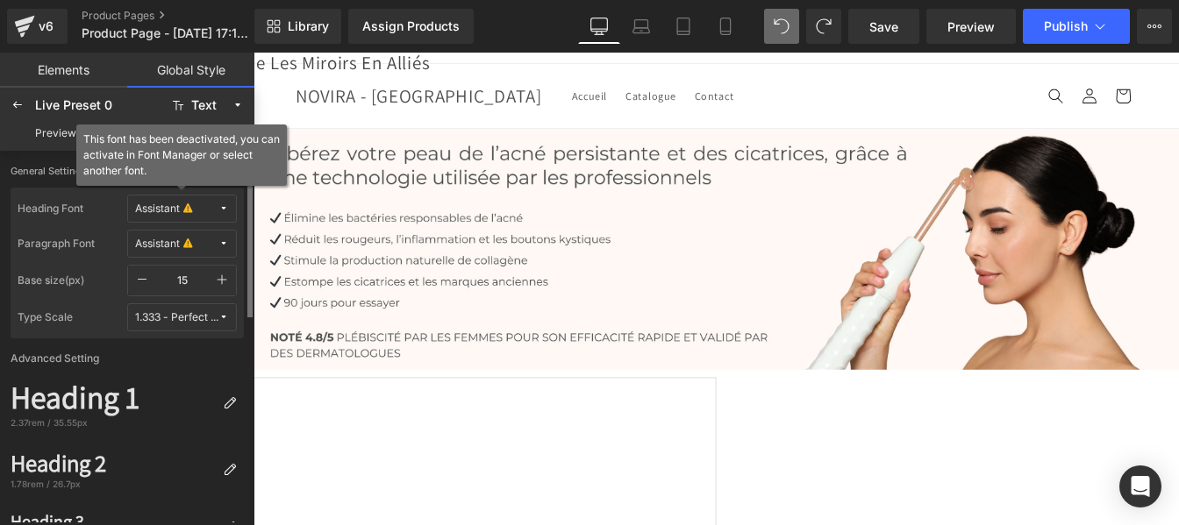
click at [225, 205] on icon at bounding box center [223, 208] width 11 height 11
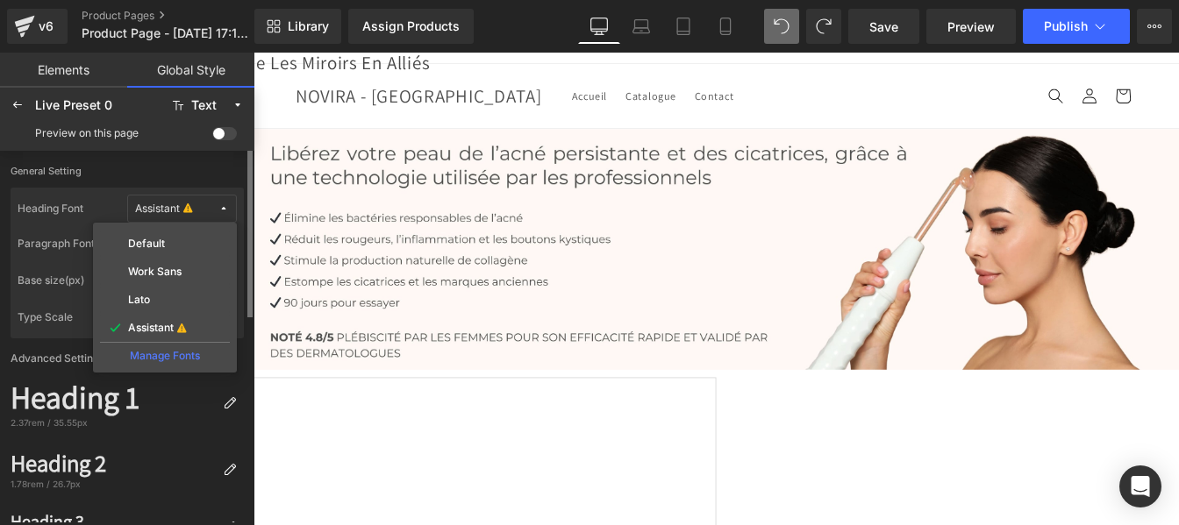
click at [143, 359] on div "Manage Fonts" at bounding box center [165, 354] width 130 height 24
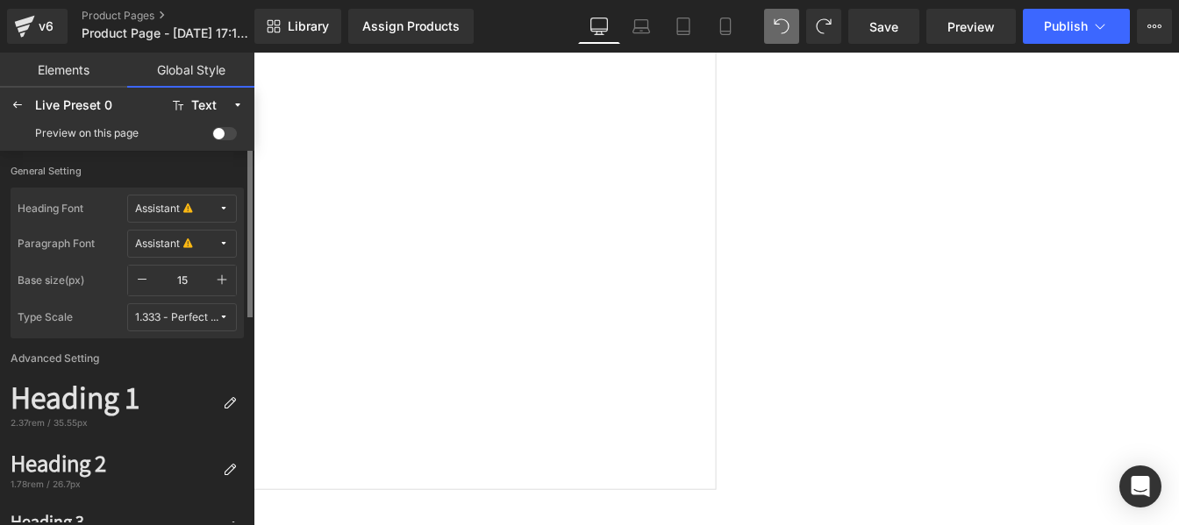
scroll to position [0, 0]
